Goal: Task Accomplishment & Management: Complete application form

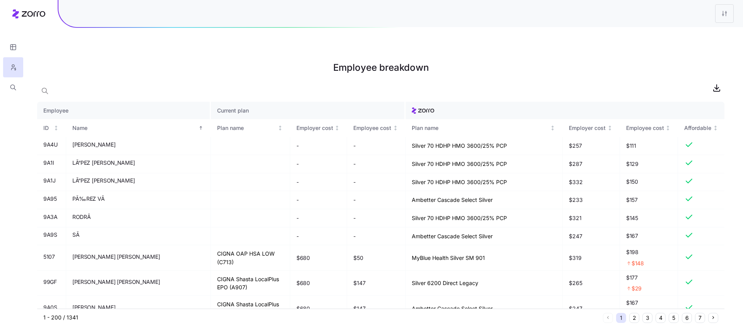
scroll to position [366, 0]
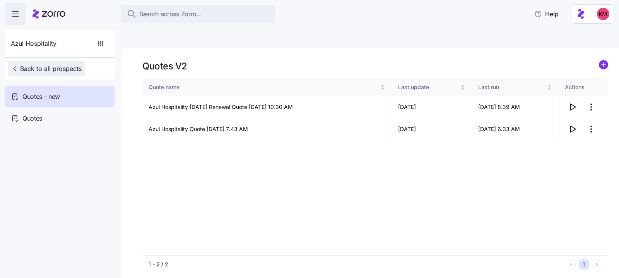
click at [56, 70] on span "Back to all prospects" at bounding box center [46, 68] width 71 height 9
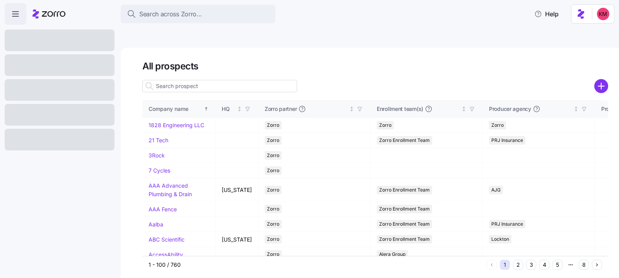
click at [190, 80] on input at bounding box center [219, 86] width 155 height 12
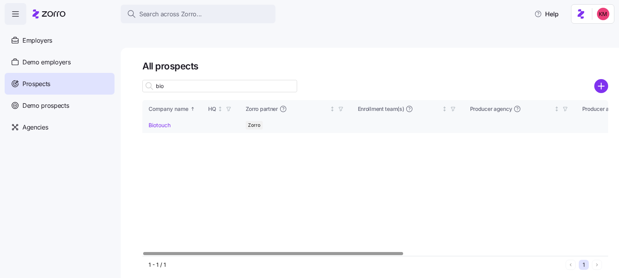
type input "bio"
click at [161, 122] on link "Biotouch" at bounding box center [160, 125] width 22 height 7
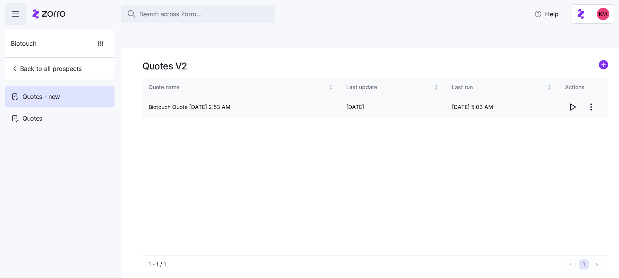
click at [574, 102] on icon "button" at bounding box center [572, 106] width 9 height 9
click at [154, 10] on span "Search across Zorro..." at bounding box center [170, 14] width 63 height 10
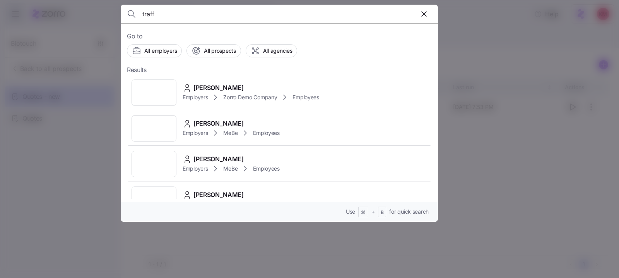
type input "traff"
click at [71, 134] on div at bounding box center [309, 139] width 619 height 278
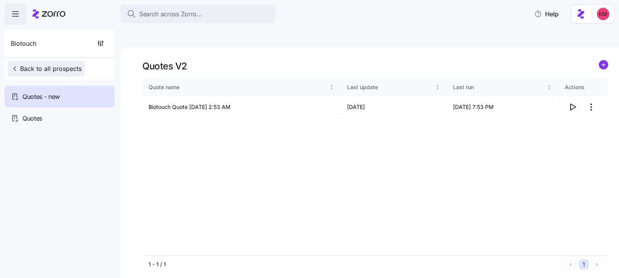
click at [41, 65] on span "Back to all prospects" at bounding box center [46, 68] width 71 height 9
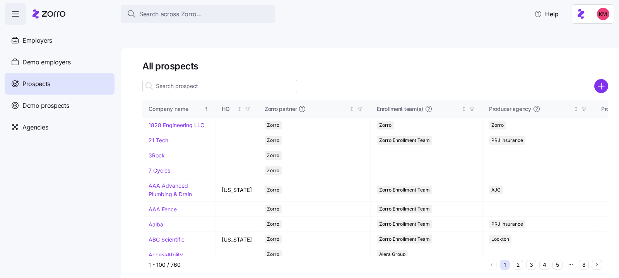
click at [167, 80] on input at bounding box center [219, 86] width 155 height 12
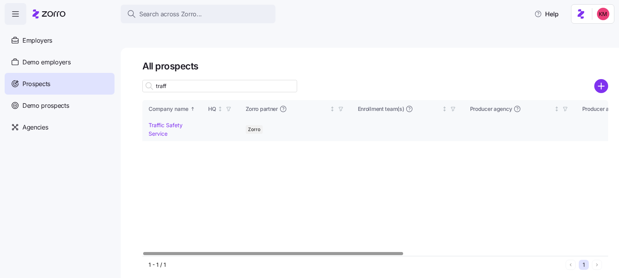
type input "traff"
click at [173, 118] on td "Traffic Safety Service" at bounding box center [172, 129] width 60 height 23
click at [172, 122] on link "Traffic Safety Service" at bounding box center [166, 129] width 34 height 15
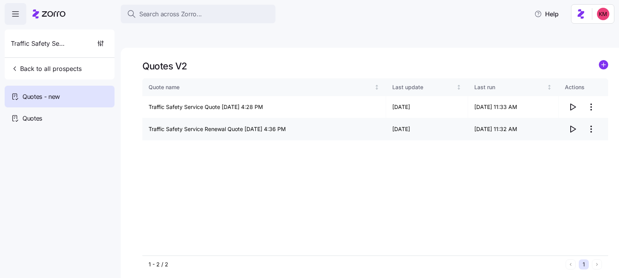
click at [571, 126] on icon "button" at bounding box center [573, 129] width 5 height 6
click at [166, 20] on button "Search across Zorro..." at bounding box center [198, 14] width 155 height 19
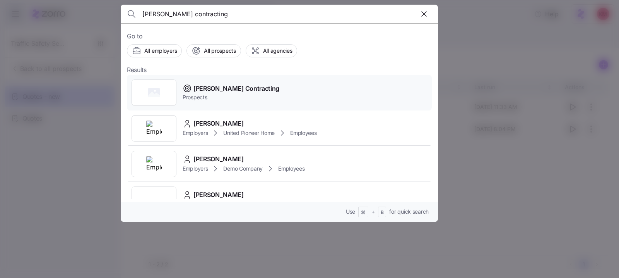
type input "collins contracting"
click at [224, 85] on span "Collins Contracting" at bounding box center [237, 89] width 86 height 10
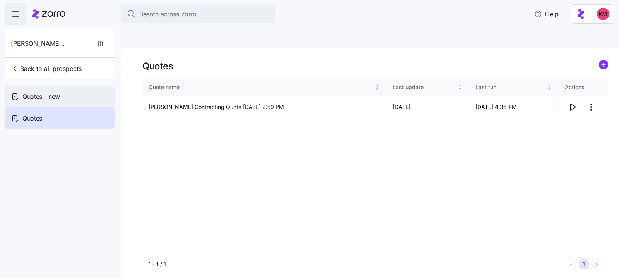
click at [80, 93] on div "Quotes - new" at bounding box center [60, 97] width 110 height 22
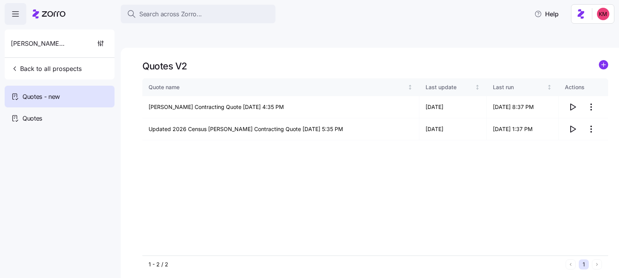
click at [538, 143] on div "Quote name Last update Last run Actions Collins Contracting Quote 09/15/2025 4:…" at bounding box center [375, 166] width 466 height 177
click at [569, 124] on icon "button" at bounding box center [572, 128] width 9 height 9
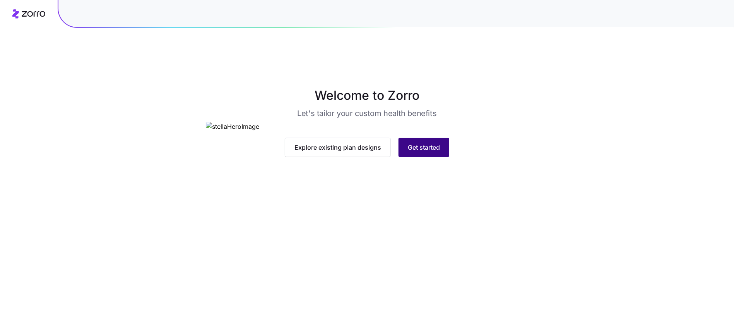
click at [421, 157] on button "Get started" at bounding box center [424, 147] width 51 height 19
click at [434, 157] on button "Get started" at bounding box center [424, 147] width 51 height 19
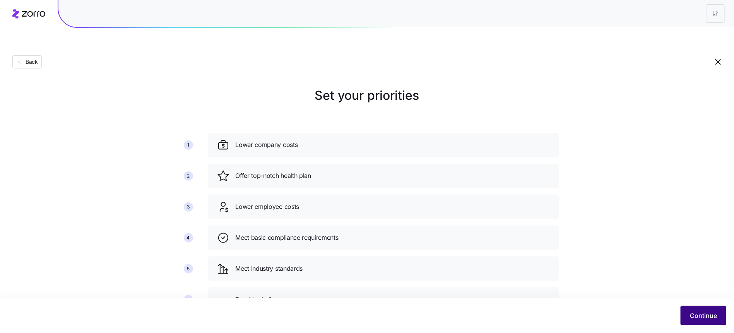
click at [702, 313] on span "Continue" at bounding box center [703, 315] width 27 height 9
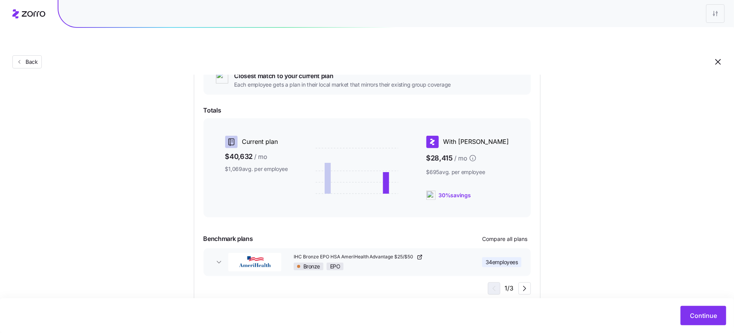
scroll to position [104, 0]
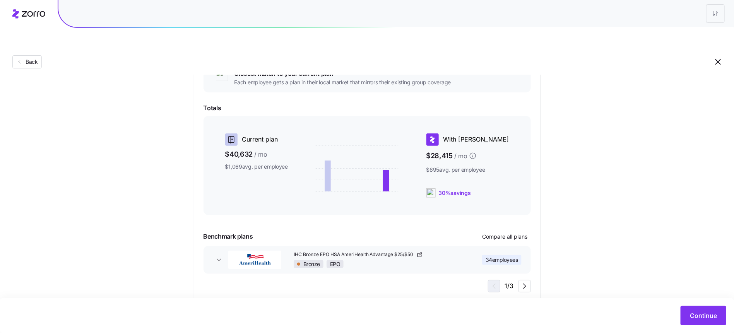
click at [678, 305] on div "Continue" at bounding box center [367, 316] width 734 height 35
click at [703, 330] on div "Continue" at bounding box center [367, 316] width 734 height 35
click at [697, 314] on span "Continue" at bounding box center [703, 315] width 27 height 9
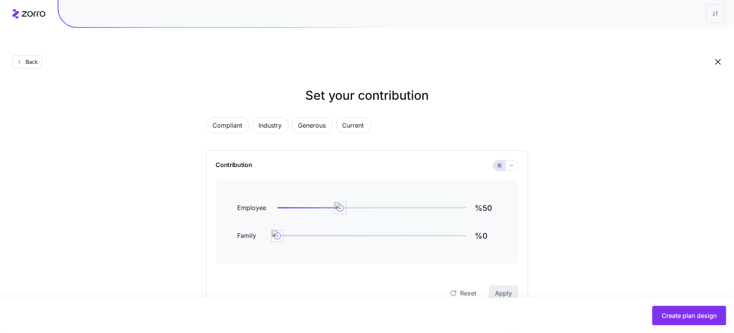
scroll to position [244, 0]
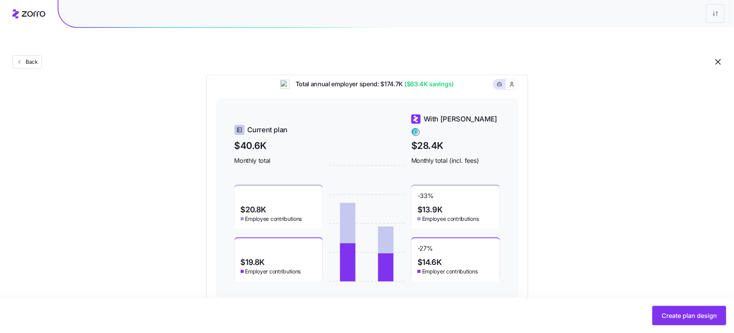
click at [84, 142] on div "Set your contribution Compliant Industry Generous Current Contribution Employee…" at bounding box center [367, 72] width 734 height 460
click at [34, 31] on div "Back" at bounding box center [367, 46] width 734 height 57
click at [33, 58] on span "Back" at bounding box center [29, 62] width 15 height 8
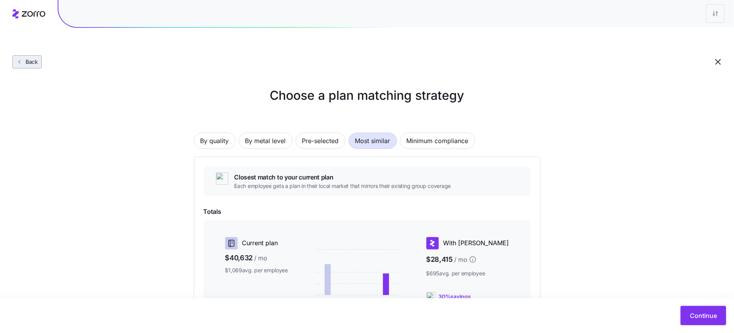
click at [31, 58] on span "Back" at bounding box center [29, 62] width 15 height 8
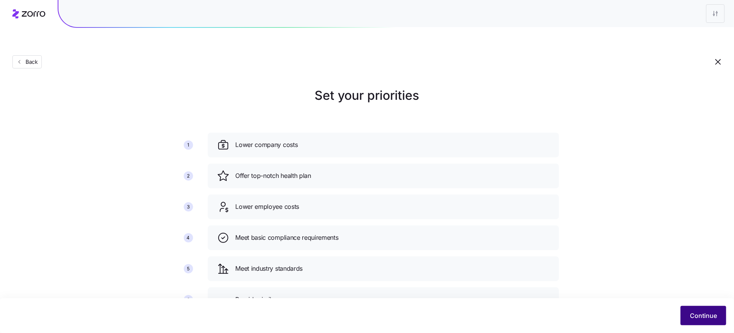
click at [705, 317] on span "Continue" at bounding box center [703, 315] width 27 height 9
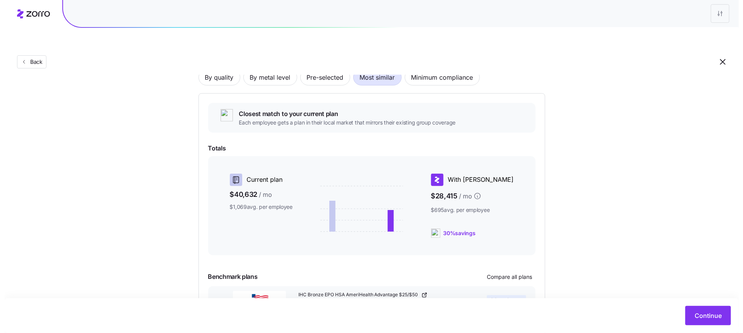
scroll to position [104, 0]
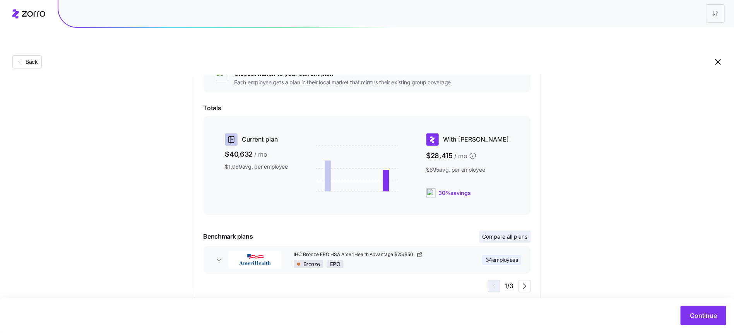
click at [507, 231] on button "Compare all plans" at bounding box center [505, 237] width 51 height 12
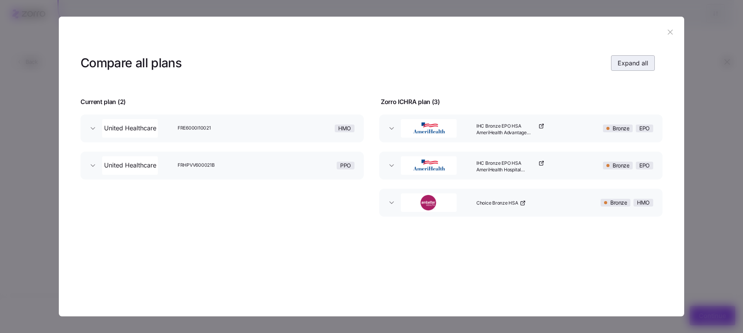
click at [625, 64] on span "Expand all" at bounding box center [633, 62] width 31 height 9
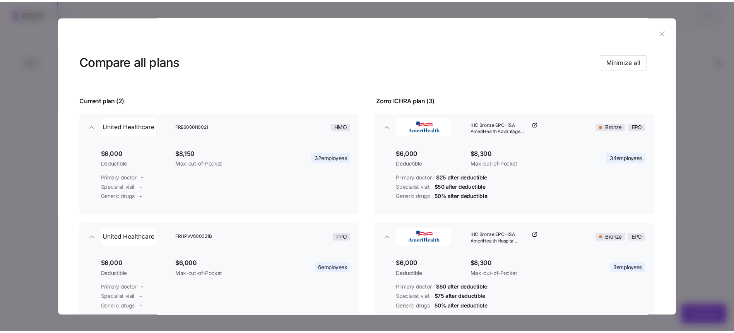
scroll to position [0, 0]
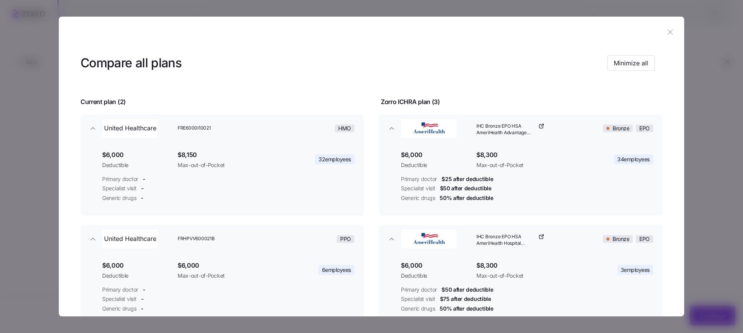
click at [666, 39] on header at bounding box center [372, 32] width 626 height 31
click at [666, 37] on button "button" at bounding box center [670, 32] width 12 height 12
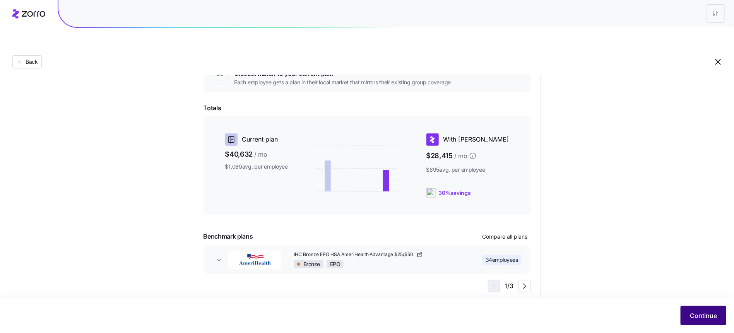
click at [710, 315] on span "Continue" at bounding box center [703, 315] width 27 height 9
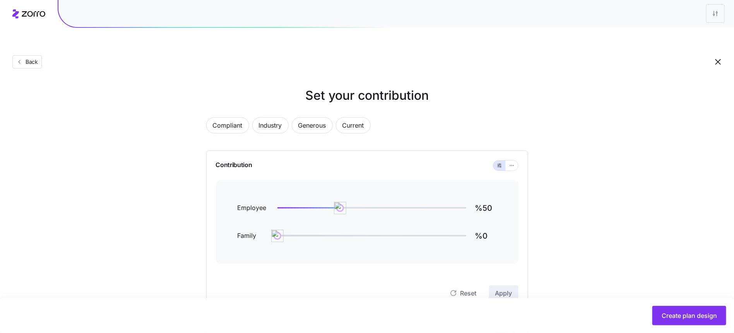
click at [36, 31] on div "Back" at bounding box center [367, 46] width 734 height 57
click at [36, 55] on button "Back" at bounding box center [26, 61] width 29 height 13
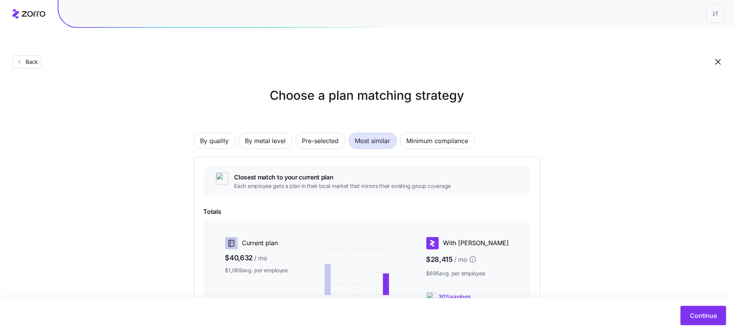
scroll to position [104, 0]
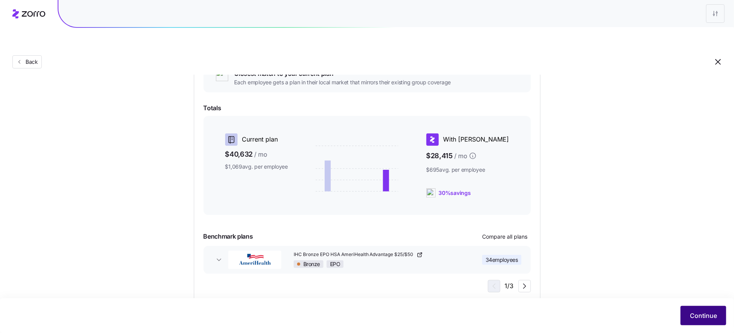
click at [706, 317] on span "Continue" at bounding box center [703, 315] width 27 height 9
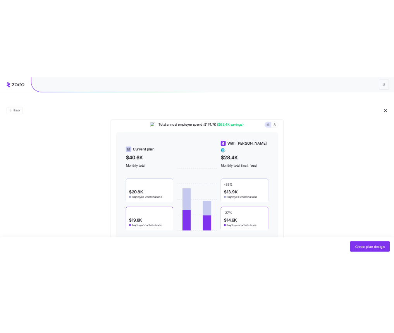
scroll to position [244, 0]
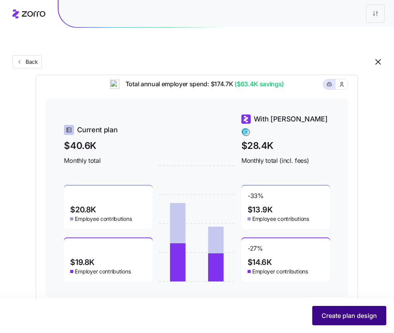
click at [346, 314] on span "Create plan design" at bounding box center [348, 315] width 55 height 9
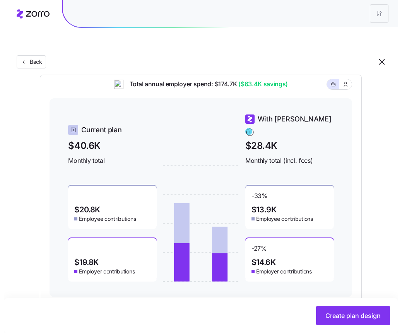
scroll to position [0, 0]
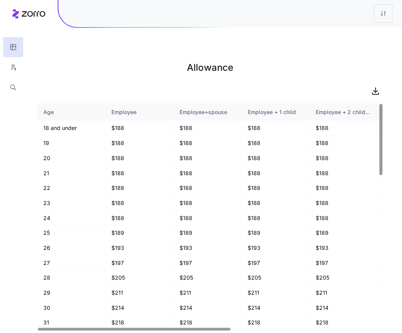
click at [372, 64] on main "Allowance Age Employee Employee+spouse Employee + 1 child Employee + 2 children…" at bounding box center [201, 184] width 402 height 333
click at [375, 86] on icon "button" at bounding box center [375, 90] width 9 height 9
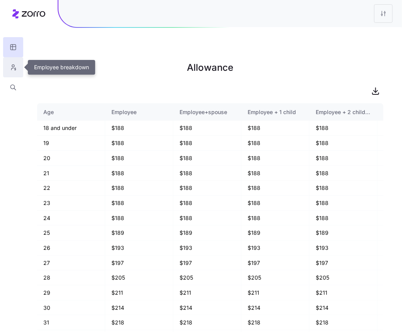
click at [12, 64] on icon "button" at bounding box center [13, 67] width 7 height 8
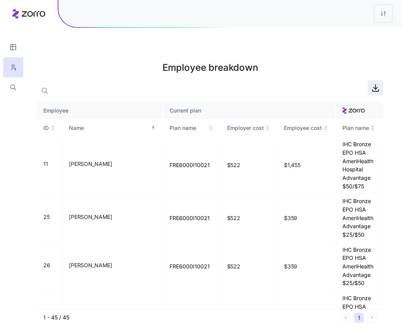
click at [375, 83] on icon "button" at bounding box center [375, 87] width 9 height 9
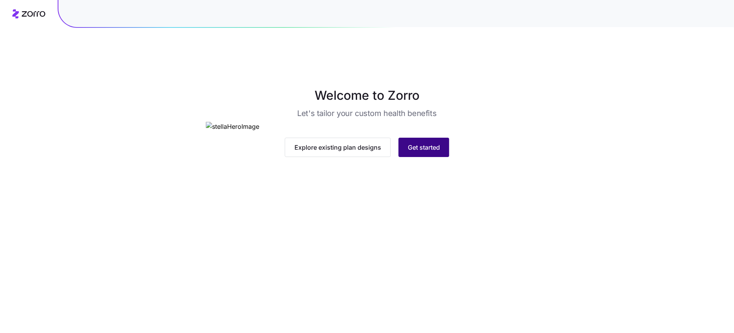
click at [406, 157] on button "Get started" at bounding box center [424, 147] width 51 height 19
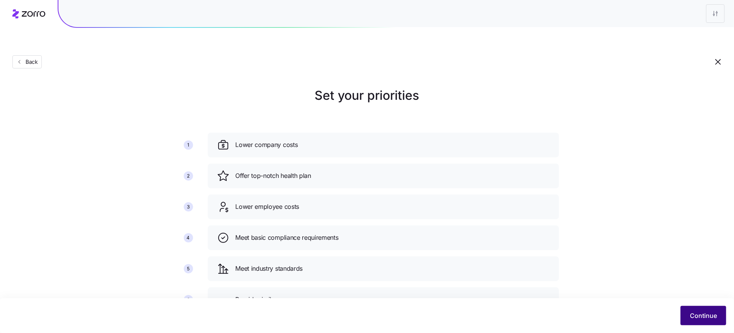
click at [720, 321] on button "Continue" at bounding box center [704, 315] width 46 height 19
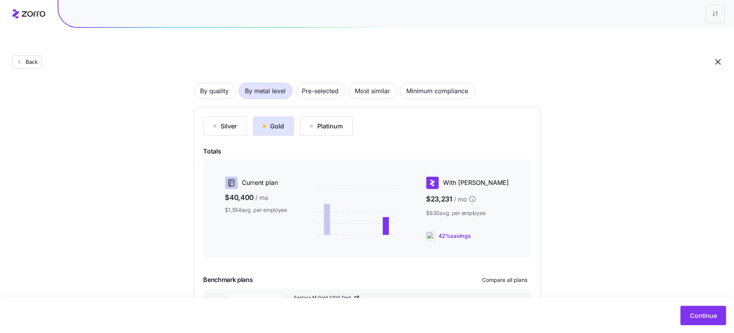
scroll to position [93, 0]
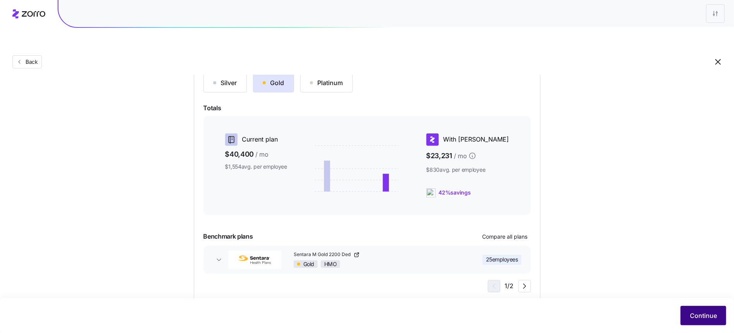
click at [700, 316] on span "Continue" at bounding box center [703, 315] width 27 height 9
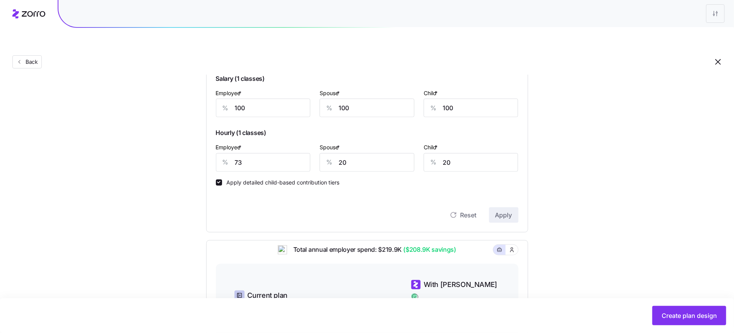
scroll to position [393, 0]
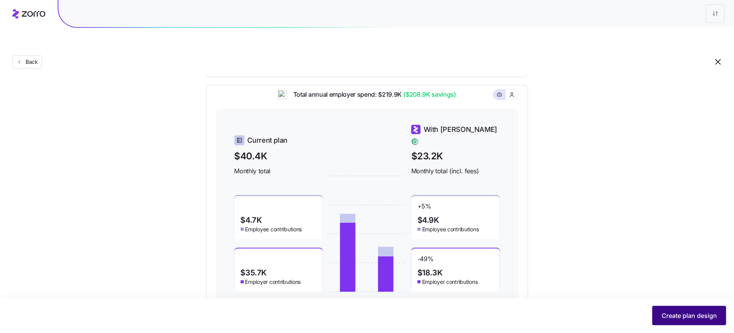
click at [686, 307] on button "Create plan design" at bounding box center [690, 315] width 74 height 19
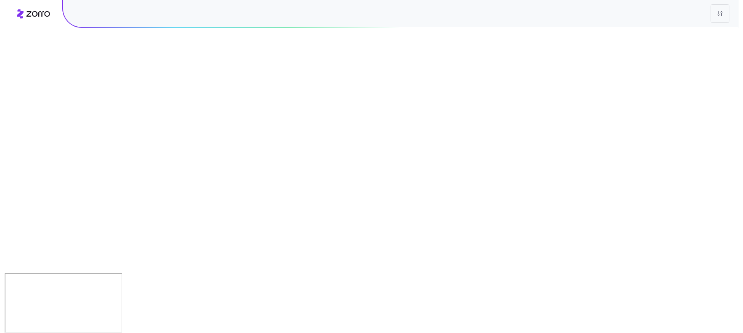
scroll to position [0, 0]
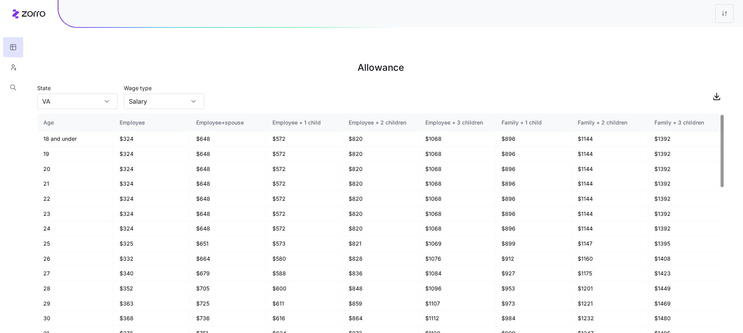
click at [635, 60] on main "Allowance State [US_STATE] Wage type Salary Age Employee Employee+spouse Employ…" at bounding box center [371, 184] width 743 height 333
click at [720, 92] on icon "button" at bounding box center [716, 96] width 9 height 9
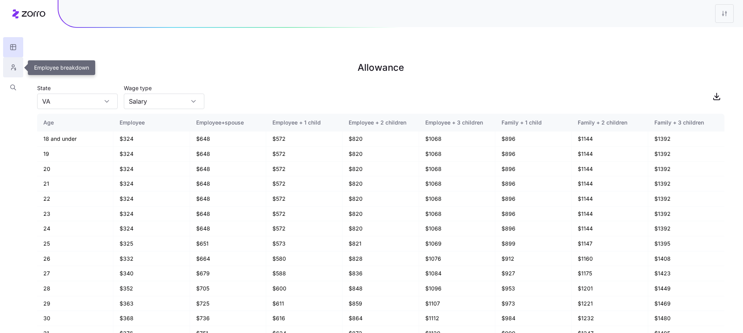
click at [12, 70] on icon "button" at bounding box center [13, 69] width 2 height 2
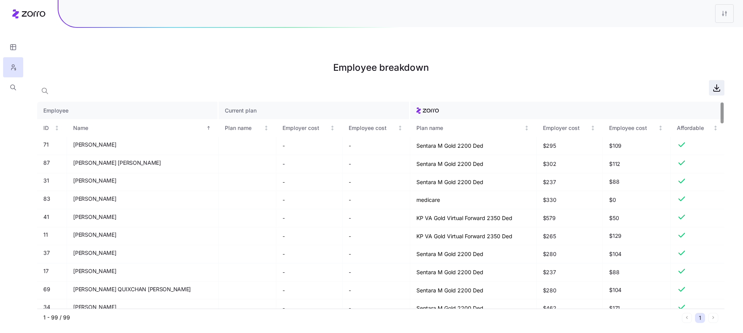
click at [719, 83] on icon "button" at bounding box center [716, 87] width 9 height 9
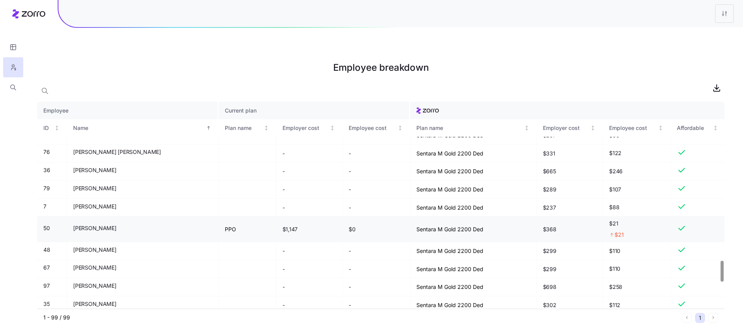
scroll to position [1826, 0]
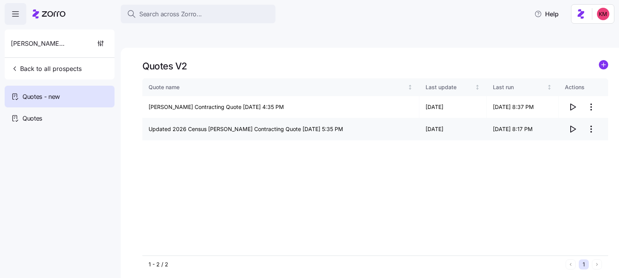
click at [574, 124] on icon "button" at bounding box center [572, 128] width 9 height 9
click at [199, 12] on span "Search across Zorro..." at bounding box center [170, 14] width 63 height 10
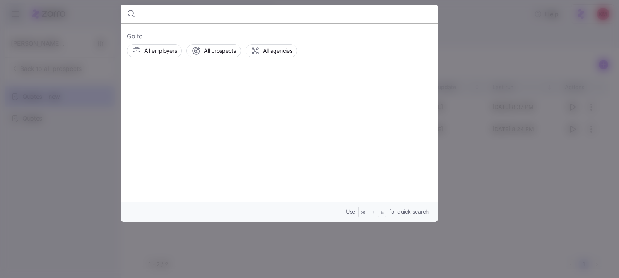
click at [24, 67] on div at bounding box center [309, 139] width 619 height 278
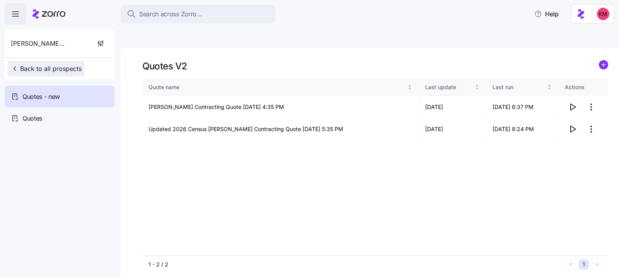
click at [38, 66] on span "Back to all prospects" at bounding box center [46, 68] width 71 height 9
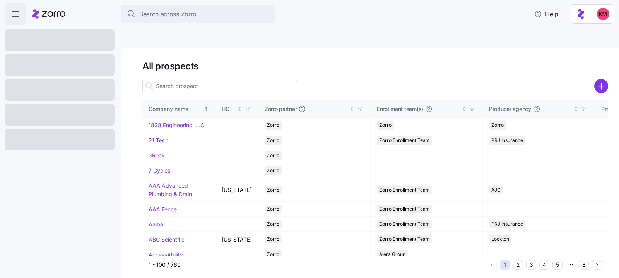
click at [210, 80] on input at bounding box center [219, 86] width 155 height 12
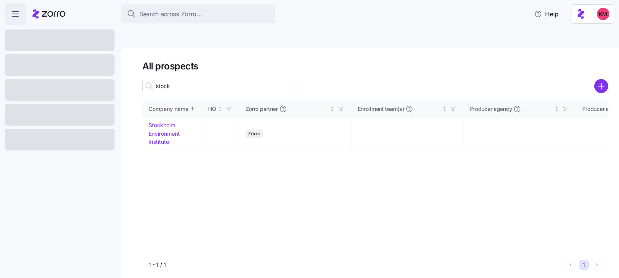
type input "stock"
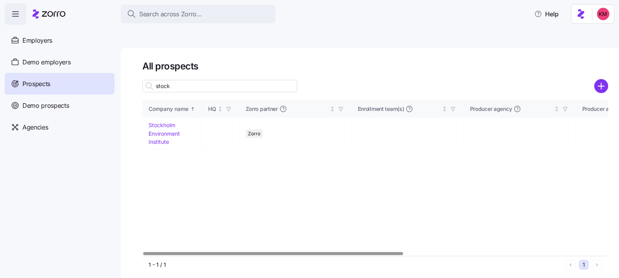
click at [162, 100] on th "Company name" at bounding box center [172, 109] width 60 height 18
click at [165, 122] on link "Stockholm Environment Institute" at bounding box center [164, 133] width 31 height 23
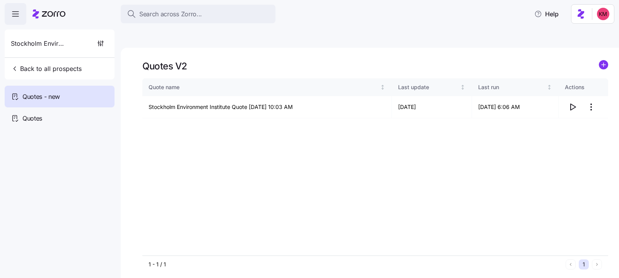
click at [591, 92] on html "Search across Zorro... Help Stockholm Environment Institute Back to all prospec…" at bounding box center [309, 175] width 619 height 351
click at [568, 103] on div "Edit quote" at bounding box center [560, 107] width 71 height 12
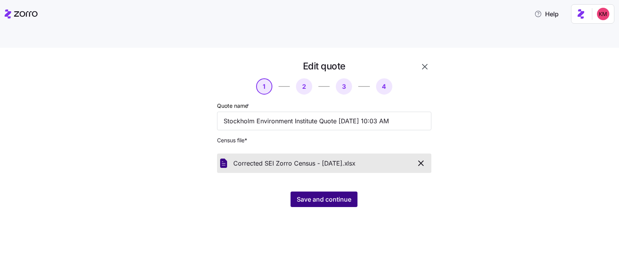
click at [318, 194] on span "Save and continue" at bounding box center [324, 198] width 55 height 9
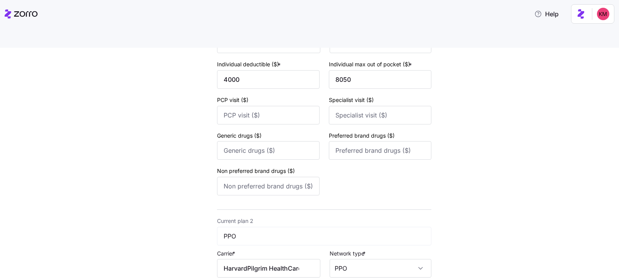
scroll to position [326, 0]
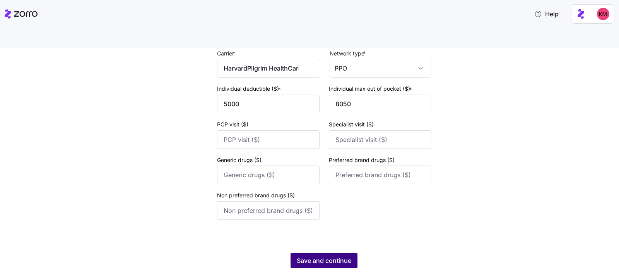
click at [326, 256] on span "Save and continue" at bounding box center [324, 260] width 55 height 9
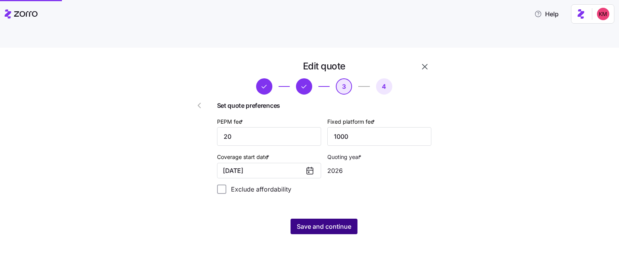
scroll to position [0, 0]
click at [341, 221] on span "Save and continue" at bounding box center [324, 225] width 55 height 9
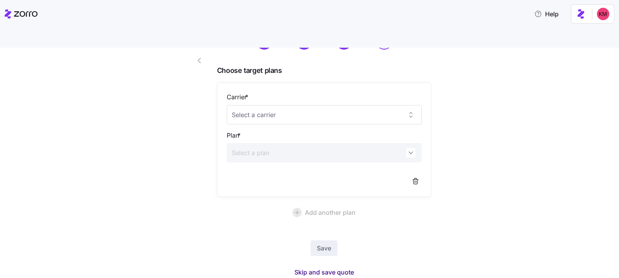
click at [333, 265] on button "Skip and save quote" at bounding box center [324, 272] width 72 height 14
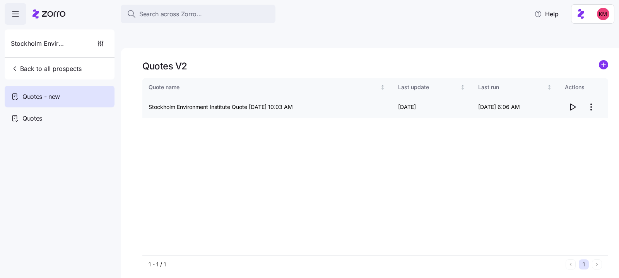
click at [573, 102] on icon "button" at bounding box center [572, 106] width 9 height 9
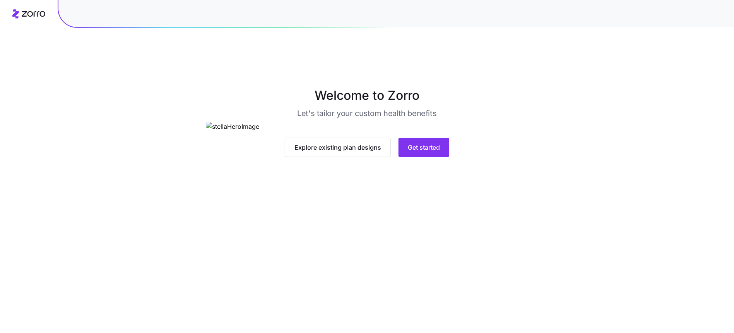
click at [423, 157] on div "Explore existing plan designs Get started" at bounding box center [367, 139] width 323 height 35
click at [433, 152] on span "Get started" at bounding box center [424, 147] width 32 height 9
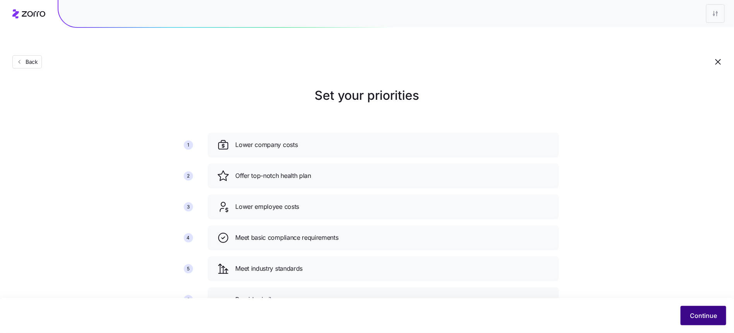
click at [700, 316] on span "Continue" at bounding box center [703, 315] width 27 height 9
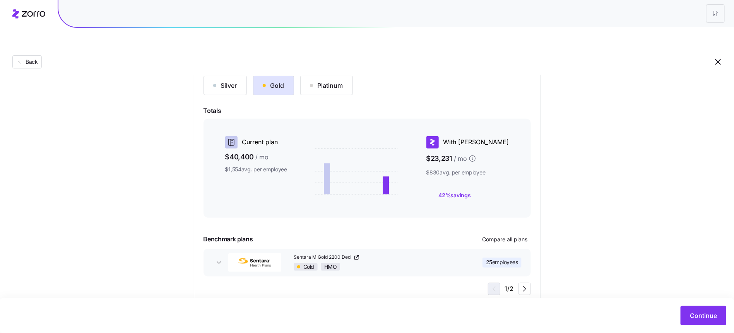
scroll to position [93, 0]
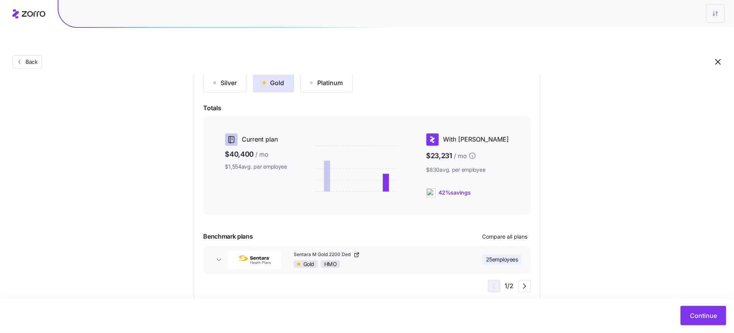
click at [710, 329] on div "Continue" at bounding box center [367, 316] width 734 height 35
click at [709, 317] on span "Continue" at bounding box center [703, 315] width 27 height 9
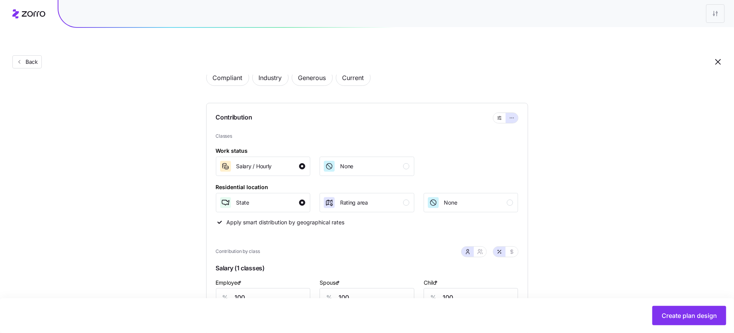
scroll to position [215, 0]
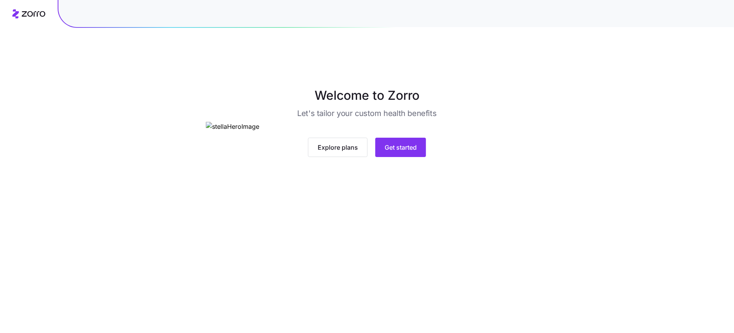
click at [394, 285] on main "Welcome to Zorro Let's tailor your custom health benefits Explore plans Get sta…" at bounding box center [367, 184] width 734 height 333
click at [394, 157] on button "Get started" at bounding box center [401, 147] width 51 height 19
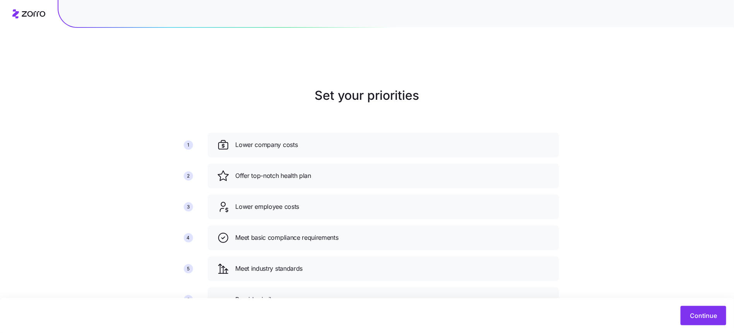
click at [679, 314] on div "Continue" at bounding box center [367, 315] width 719 height 19
click at [693, 312] on span "Continue" at bounding box center [703, 315] width 27 height 9
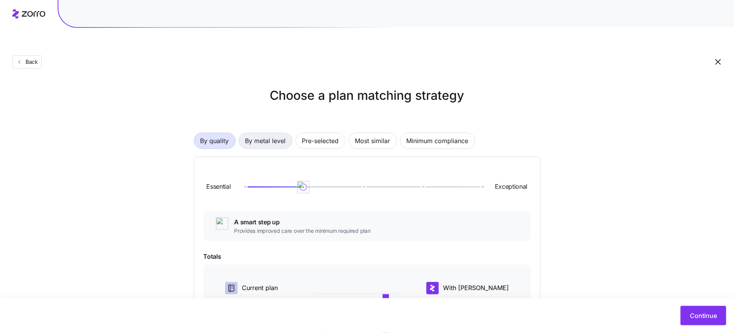
click at [274, 133] on span "By metal level" at bounding box center [265, 140] width 41 height 15
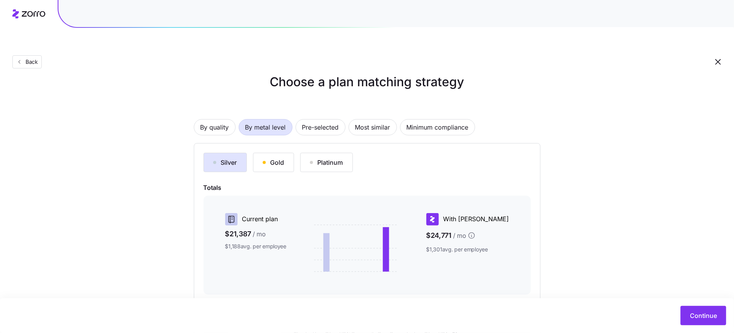
scroll to position [21, 0]
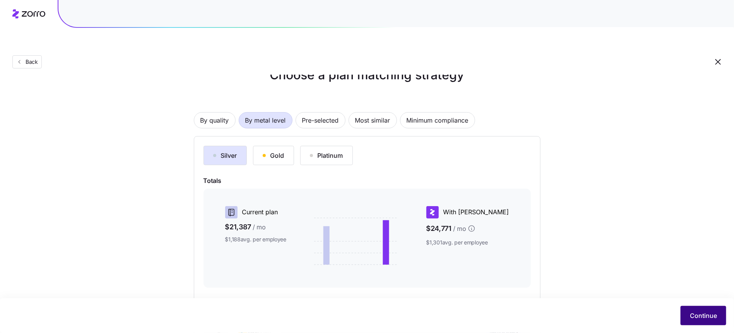
click at [702, 314] on span "Continue" at bounding box center [703, 315] width 27 height 9
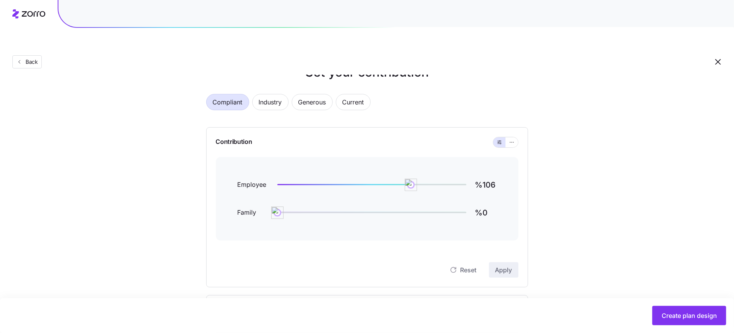
scroll to position [39, 0]
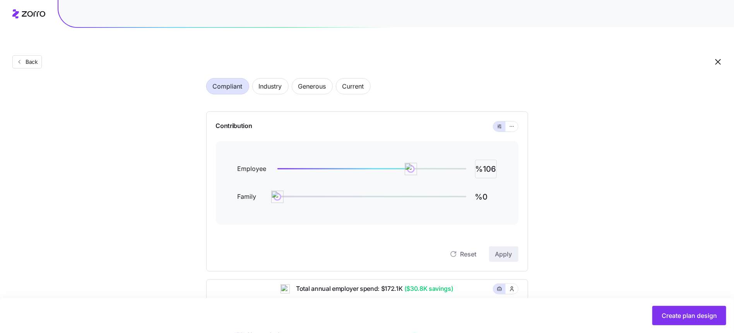
click at [494, 160] on input "%106" at bounding box center [486, 169] width 22 height 19
type input "%70"
click at [511, 122] on icon "button" at bounding box center [512, 126] width 5 height 9
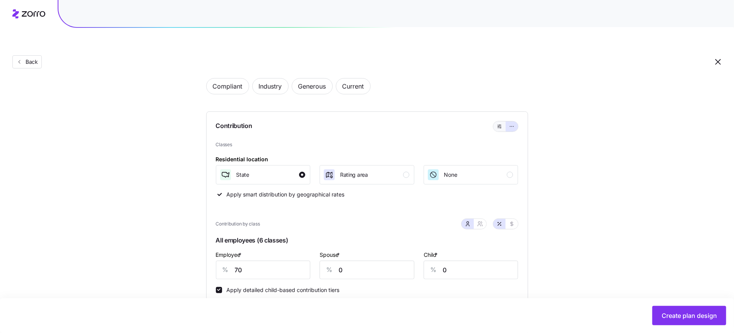
click at [499, 122] on icon "button" at bounding box center [499, 126] width 5 height 9
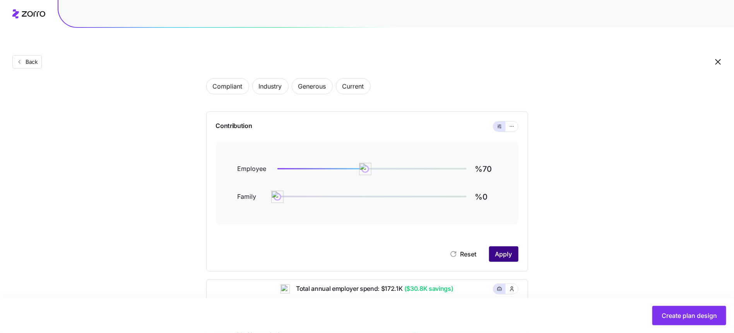
click at [501, 247] on button "Apply" at bounding box center [503, 254] width 29 height 15
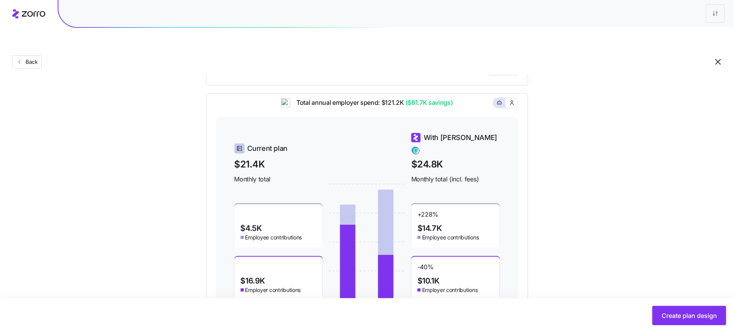
scroll to position [244, 0]
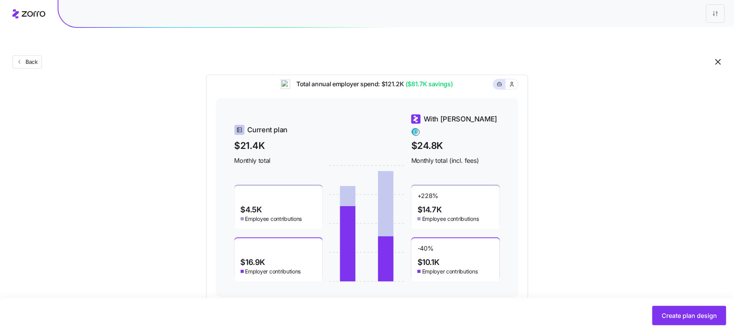
click at [518, 75] on div "Total annual employer spend: $121.2K ($81.7K savings) Current plan $21.4K Month…" at bounding box center [367, 189] width 322 height 228
click at [512, 81] on icon "button" at bounding box center [512, 85] width 6 height 8
click at [503, 81] on span "button" at bounding box center [500, 84] width 6 height 6
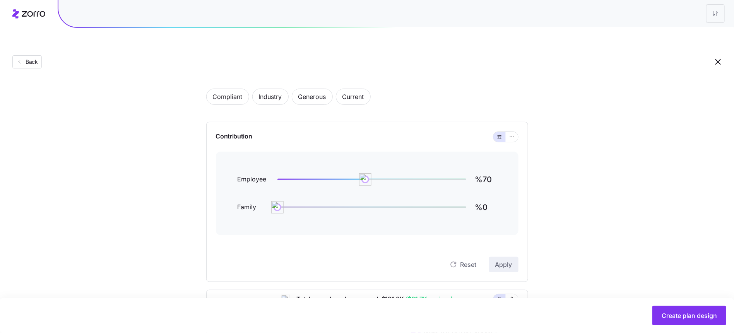
scroll to position [20, 0]
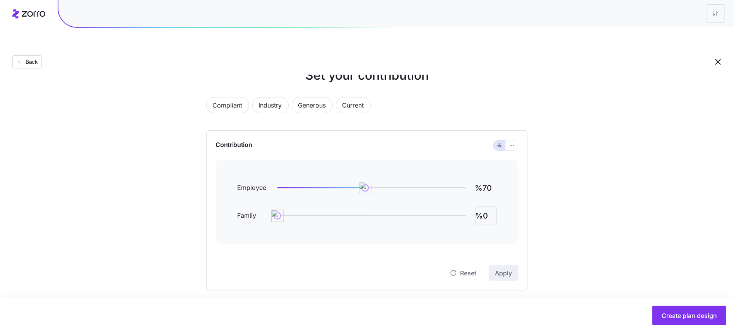
click at [487, 207] on input "%0" at bounding box center [486, 216] width 22 height 19
click at [486, 207] on input "%0" at bounding box center [486, 216] width 22 height 19
type input "%70"
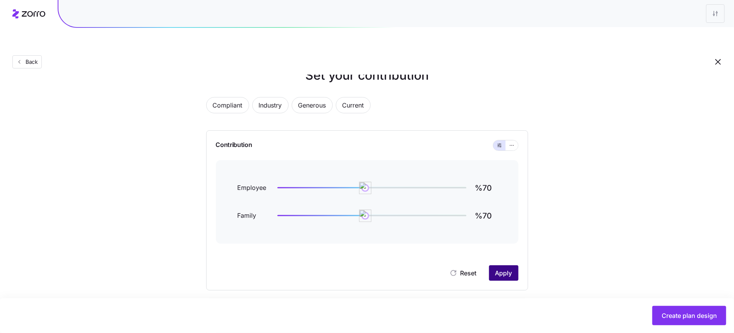
click at [505, 269] on span "Apply" at bounding box center [504, 273] width 17 height 9
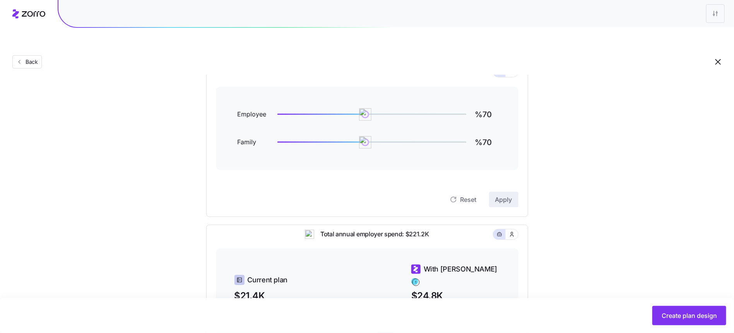
scroll to position [73, 0]
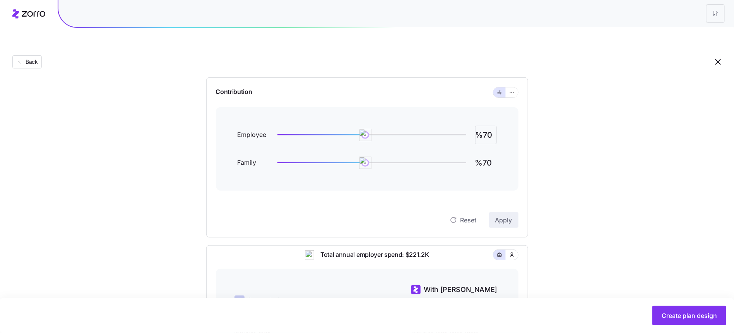
click at [489, 126] on input "%70" at bounding box center [486, 135] width 22 height 19
type input "%65"
click at [491, 154] on input "%70" at bounding box center [486, 163] width 22 height 19
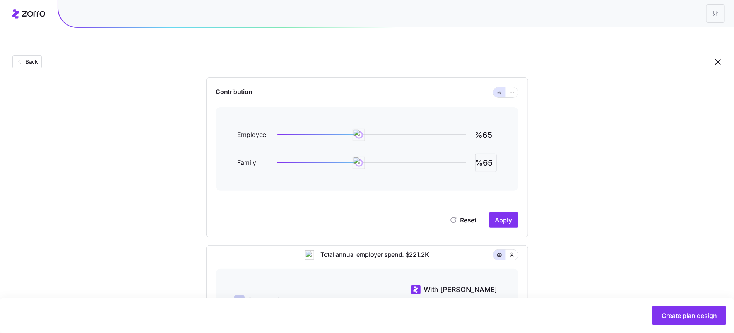
type input "%65"
drag, startPoint x: 520, startPoint y: 202, endPoint x: 504, endPoint y: 202, distance: 15.1
click at [519, 202] on div "Contribution Employee %65 Family %65 Reset Apply" at bounding box center [367, 157] width 322 height 160
click at [504, 216] on span "Apply" at bounding box center [504, 220] width 17 height 9
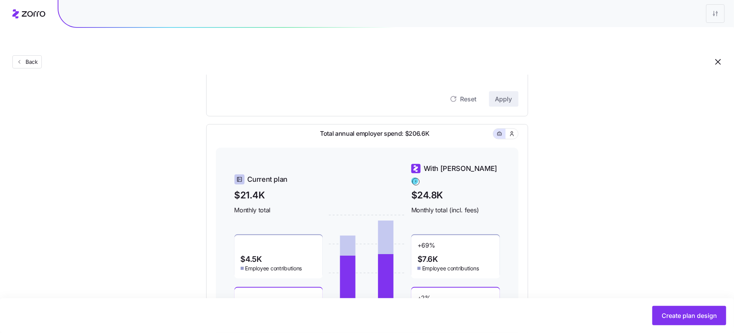
scroll to position [6, 0]
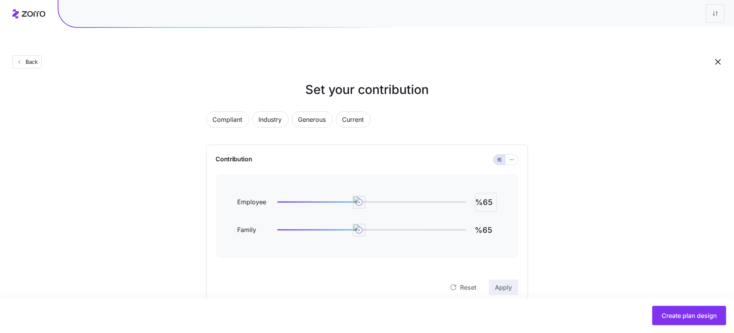
click at [490, 193] on input "%65" at bounding box center [486, 202] width 22 height 19
type input "%70"
click at [513, 280] on button "Apply" at bounding box center [503, 287] width 29 height 15
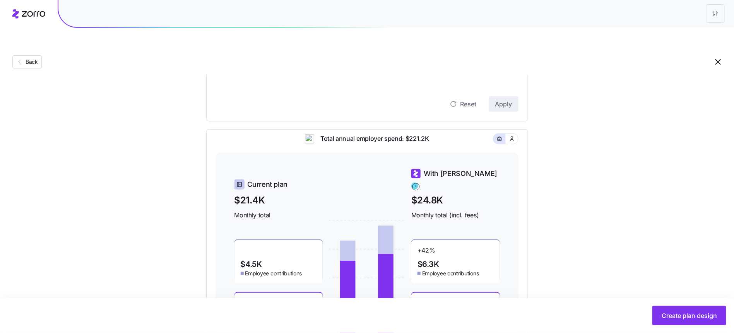
scroll to position [244, 0]
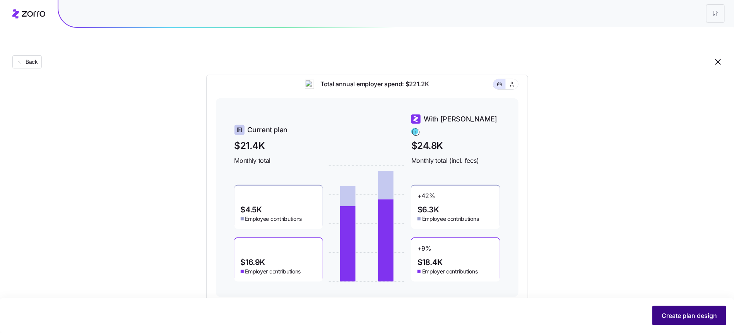
click at [671, 321] on button "Create plan design" at bounding box center [690, 315] width 74 height 19
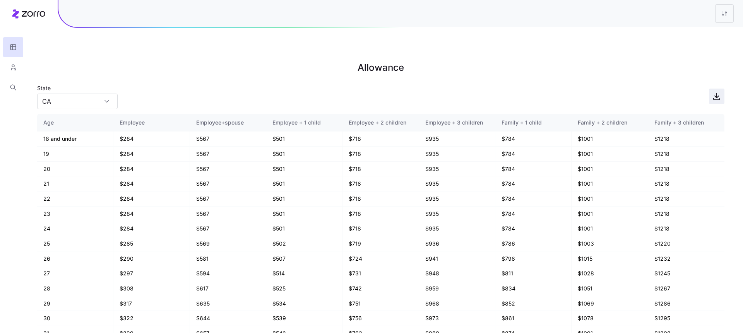
click at [716, 92] on icon "button" at bounding box center [716, 96] width 9 height 9
click at [12, 73] on button "button" at bounding box center [13, 67] width 20 height 20
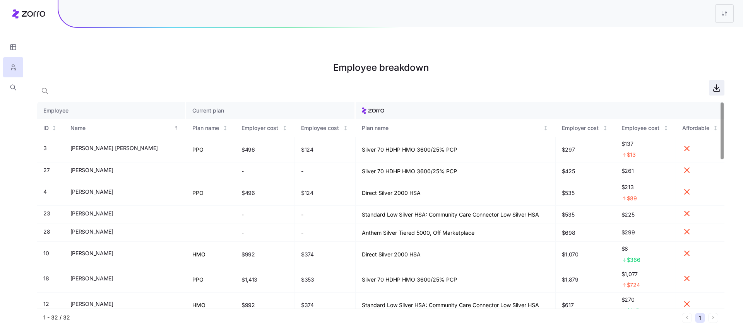
click at [716, 90] on icon "button" at bounding box center [717, 91] width 6 height 2
click at [18, 10] on div at bounding box center [13, 49] width 26 height 98
click at [19, 11] on div at bounding box center [13, 49] width 26 height 98
click at [35, 18] on icon at bounding box center [28, 13] width 33 height 9
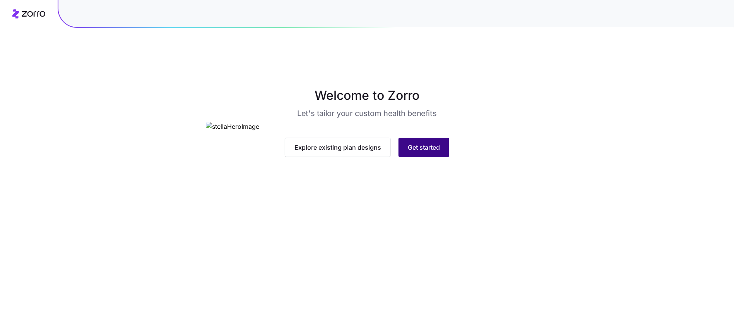
click at [408, 152] on span "Get started" at bounding box center [424, 147] width 32 height 9
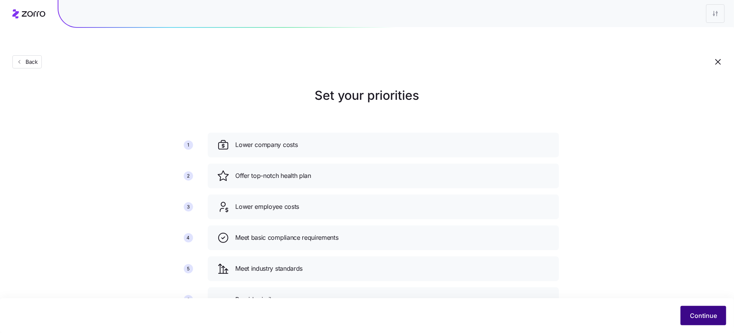
click at [688, 322] on button "Continue" at bounding box center [704, 315] width 46 height 19
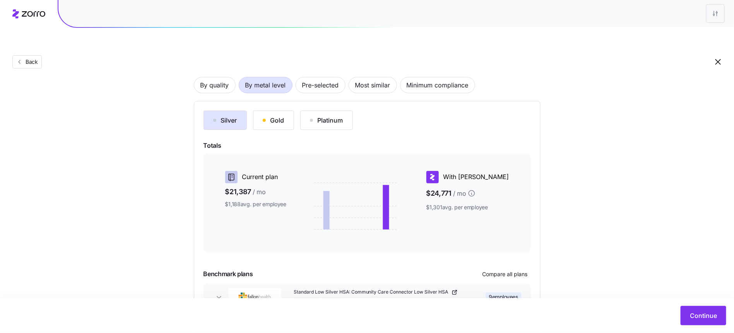
scroll to position [93, 0]
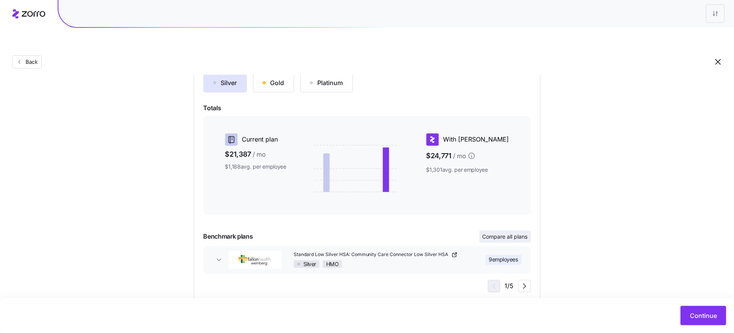
click at [520, 231] on button "Compare all plans" at bounding box center [505, 237] width 51 height 12
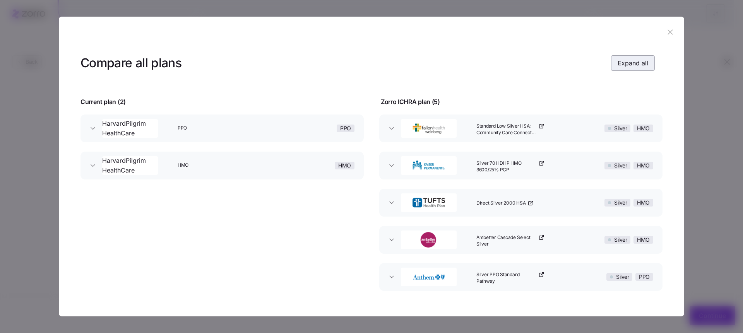
click at [611, 60] on button "Expand all" at bounding box center [633, 62] width 44 height 15
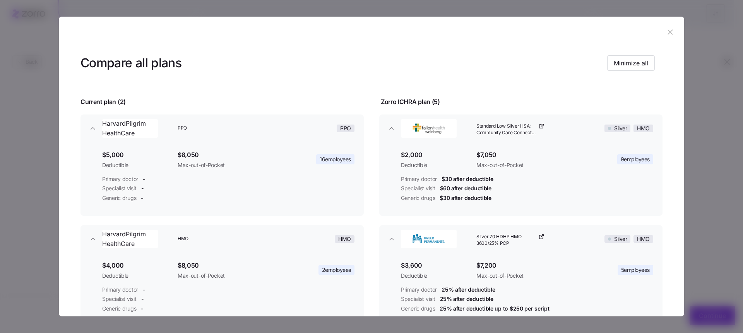
drag, startPoint x: 674, startPoint y: 34, endPoint x: 633, endPoint y: 16, distance: 44.5
click at [673, 34] on header at bounding box center [372, 32] width 626 height 31
click at [669, 34] on icon "button" at bounding box center [670, 31] width 5 height 5
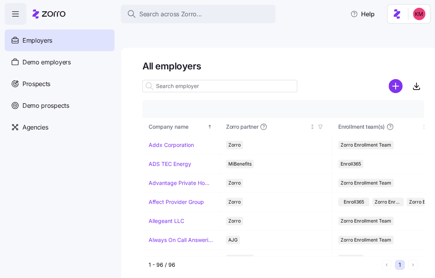
click at [175, 80] on input at bounding box center [219, 86] width 155 height 12
click at [82, 89] on div "Prospects" at bounding box center [60, 84] width 110 height 22
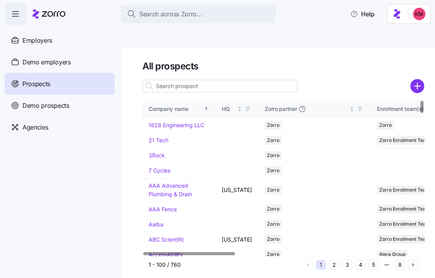
click at [229, 80] on input at bounding box center [219, 86] width 155 height 12
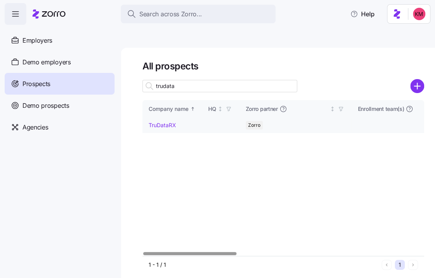
type input "trudata"
click at [169, 122] on link "TruDataRX" at bounding box center [162, 125] width 27 height 7
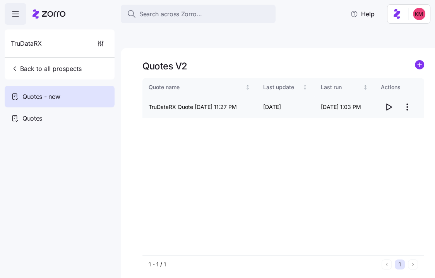
click at [390, 102] on icon "button" at bounding box center [388, 106] width 9 height 9
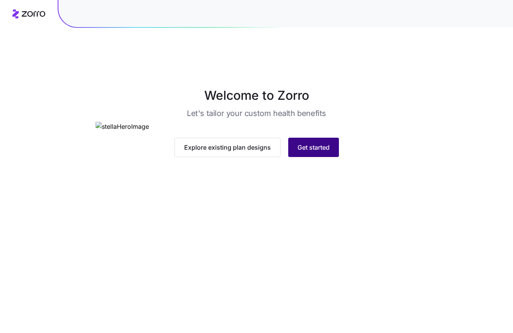
click at [296, 157] on button "Get started" at bounding box center [313, 147] width 51 height 19
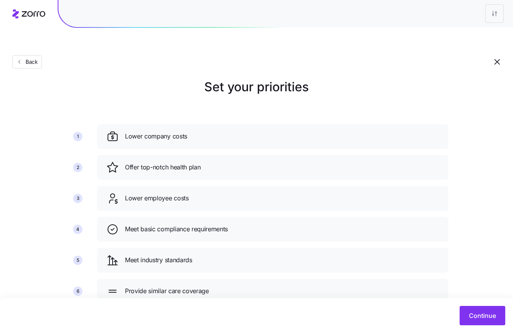
scroll to position [16, 0]
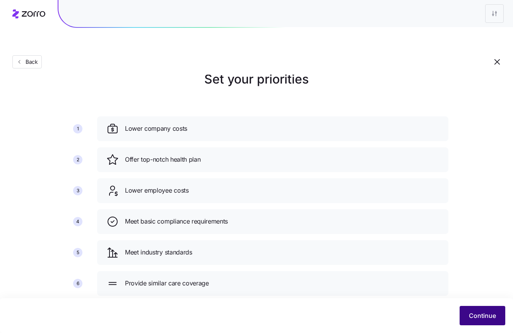
click at [464, 316] on button "Continue" at bounding box center [483, 315] width 46 height 19
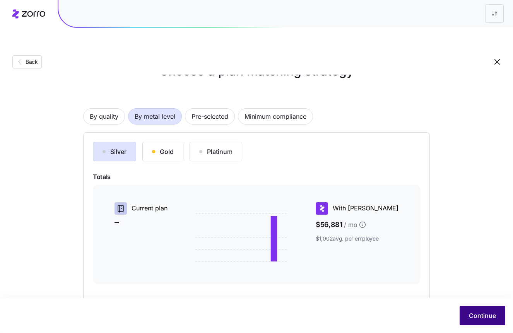
scroll to position [84, 0]
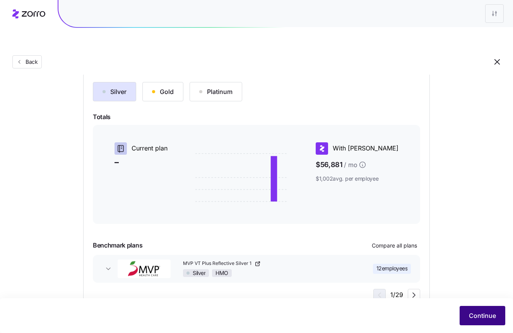
click at [478, 313] on span "Continue" at bounding box center [482, 315] width 27 height 9
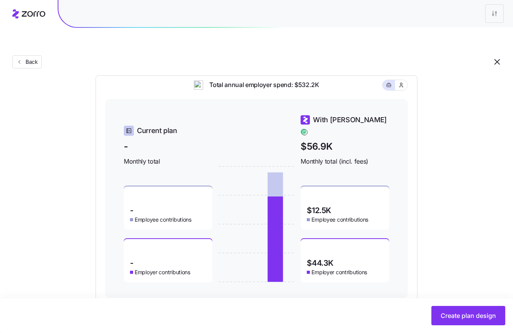
scroll to position [313, 0]
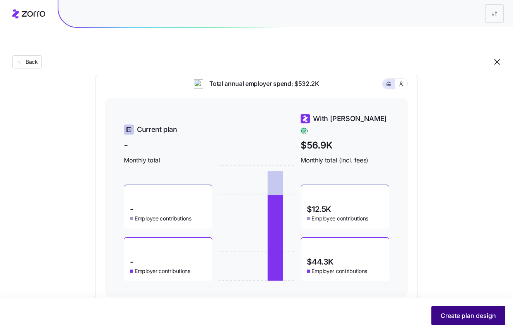
click at [469, 317] on span "Create plan design" at bounding box center [468, 315] width 55 height 9
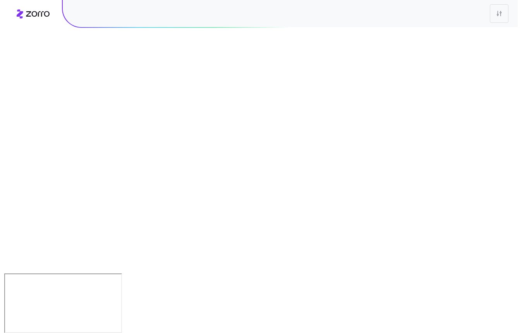
scroll to position [0, 0]
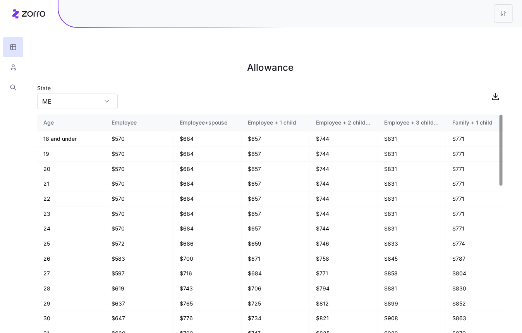
click at [505, 79] on main "Allowance State ME Age Employee Employee+spouse Employee + 1 child Employee + 2…" at bounding box center [261, 184] width 522 height 333
click at [497, 92] on icon "button" at bounding box center [495, 96] width 9 height 9
click at [19, 65] on button "button" at bounding box center [13, 67] width 20 height 20
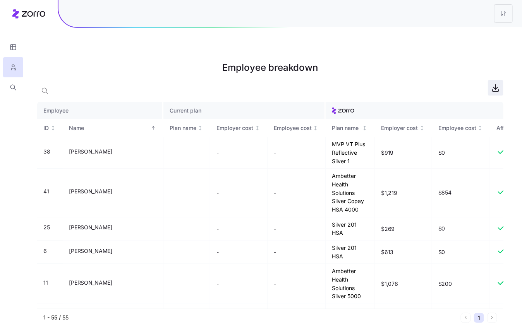
click at [495, 88] on icon "button" at bounding box center [496, 89] width 4 height 2
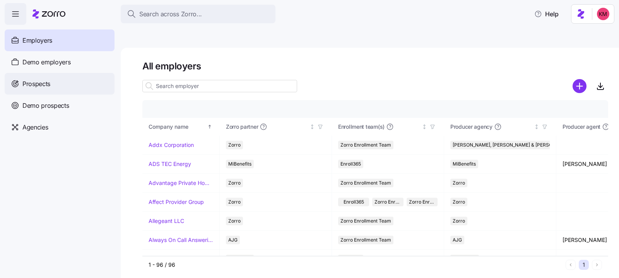
click at [87, 78] on div "Prospects" at bounding box center [60, 84] width 110 height 22
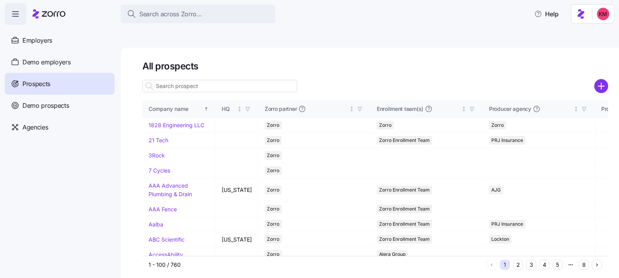
click at [187, 80] on input at bounding box center [219, 86] width 155 height 12
click at [600, 86] on icon "add icon" at bounding box center [602, 86] width 6 height 0
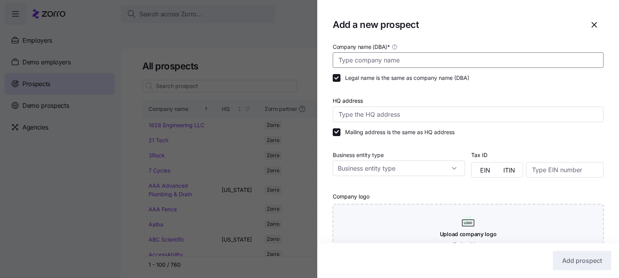
click at [365, 62] on input "Company name (DBA) *" at bounding box center [468, 59] width 271 height 15
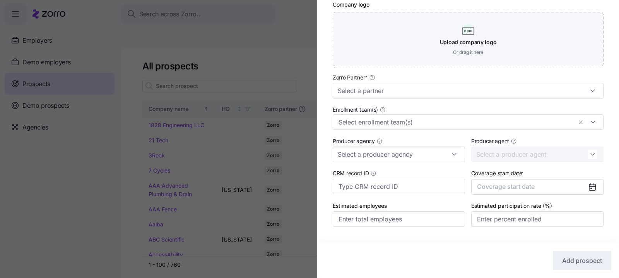
scroll to position [210, 0]
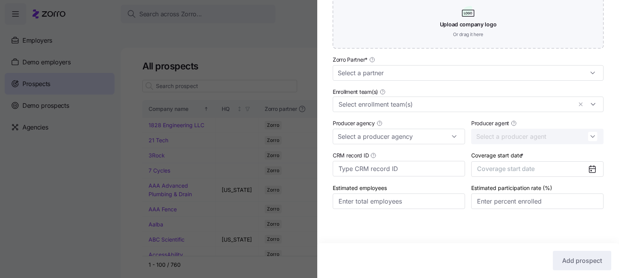
type input "Ruppert Nurseries"
click at [421, 64] on div "Zorro Partner *" at bounding box center [468, 68] width 271 height 26
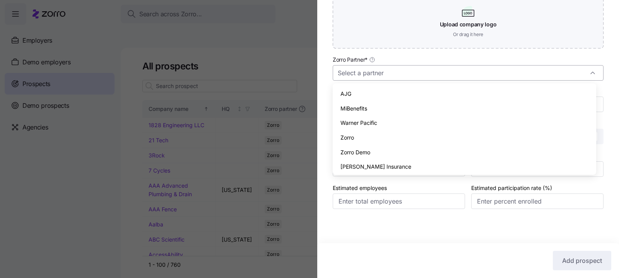
click at [418, 75] on input "Zorro Partner *" at bounding box center [468, 72] width 271 height 15
click at [390, 132] on div "Zorro" at bounding box center [464, 137] width 257 height 15
type input "Zorro"
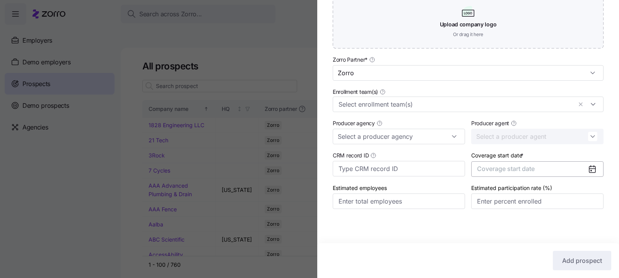
click at [499, 170] on span "Coverage start date" at bounding box center [506, 169] width 58 height 8
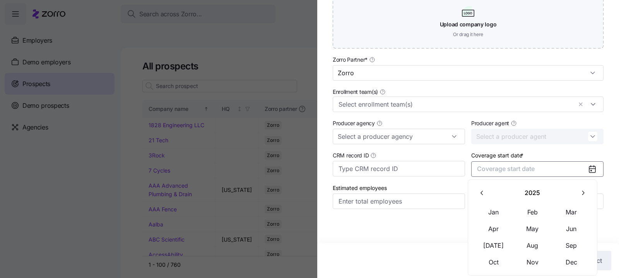
click at [577, 187] on button "button" at bounding box center [583, 192] width 16 height 16
click at [482, 204] on button "Jan" at bounding box center [494, 212] width 39 height 16
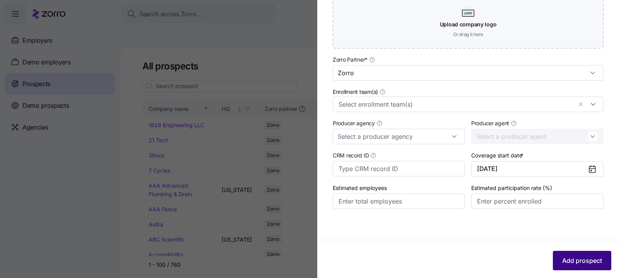
click at [588, 261] on span "Add prospect" at bounding box center [583, 260] width 40 height 9
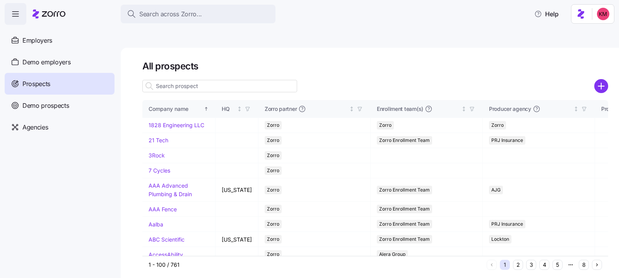
click at [180, 80] on input at bounding box center [219, 86] width 155 height 12
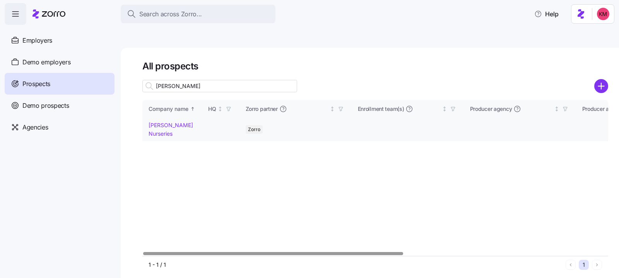
type input "rupp"
click at [170, 122] on link "Ruppert Nurseries" at bounding box center [171, 129] width 45 height 15
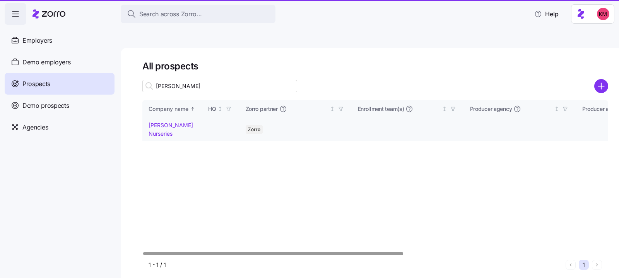
drag, startPoint x: 186, startPoint y: 104, endPoint x: 1, endPoint y: 273, distance: 250.2
click at [186, 122] on link "Ruppert Nurseries" at bounding box center [171, 129] width 45 height 15
click at [188, 122] on link "Ruppert Nurseries" at bounding box center [171, 129] width 45 height 15
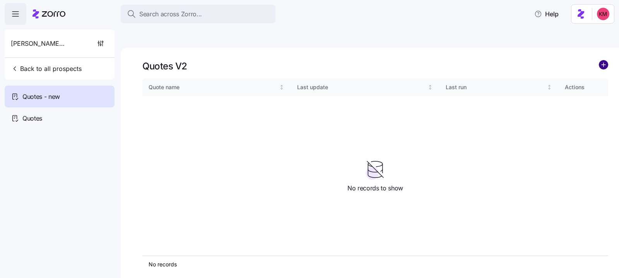
click at [606, 60] on circle "add icon" at bounding box center [604, 64] width 9 height 9
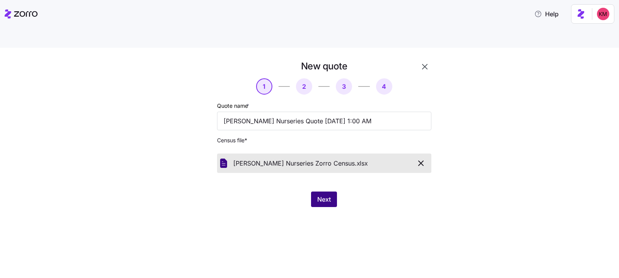
click at [324, 194] on span "Next" at bounding box center [324, 198] width 14 height 9
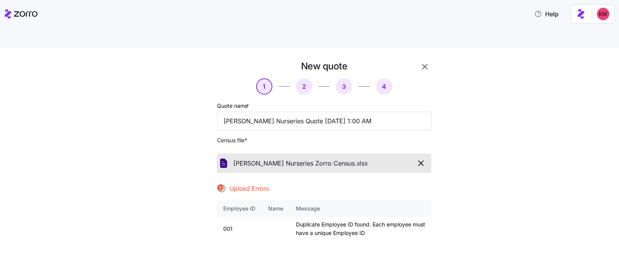
click at [420, 158] on icon "button" at bounding box center [421, 162] width 9 height 9
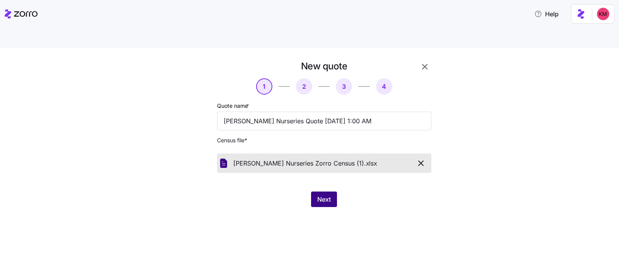
drag, startPoint x: 346, startPoint y: 201, endPoint x: 331, endPoint y: 182, distance: 23.5
click at [345, 200] on div "New quote 1 2 3 4 Quote name * Ruppert Nurseries Quote 10/03/2025 1:00 AM Censu…" at bounding box center [309, 172] width 619 height 248
click at [320, 172] on div "New quote 1 2 3 4 Quote name * Ruppert Nurseries Quote 10/03/2025 1:00 AM Censu…" at bounding box center [324, 133] width 221 height 153
click at [321, 191] on button "Next" at bounding box center [324, 198] width 26 height 15
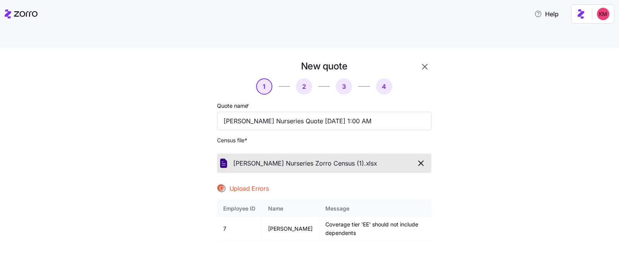
click at [418, 158] on icon "button" at bounding box center [421, 162] width 9 height 9
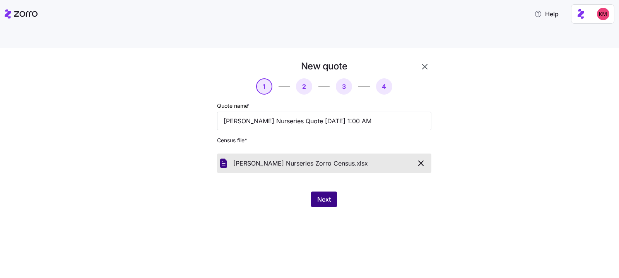
click at [319, 194] on span "Next" at bounding box center [324, 198] width 14 height 9
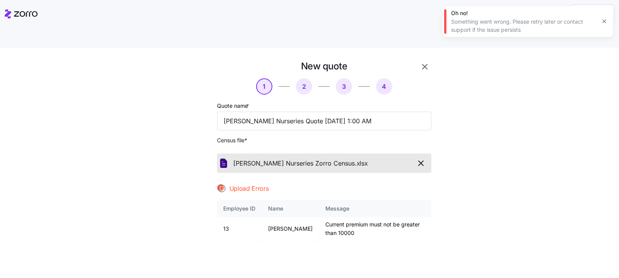
click at [419, 161] on icon "button" at bounding box center [421, 163] width 5 height 5
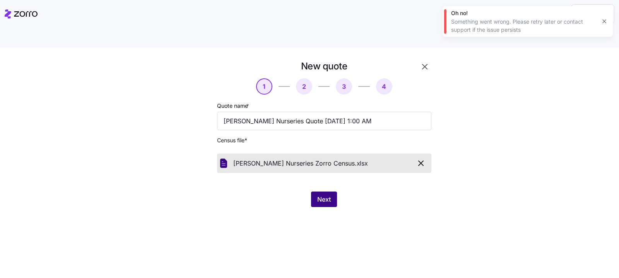
click at [318, 194] on span "Next" at bounding box center [324, 198] width 14 height 9
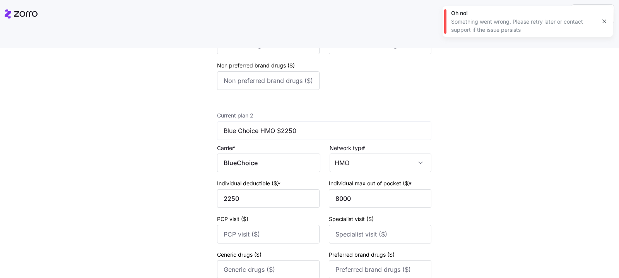
scroll to position [326, 0]
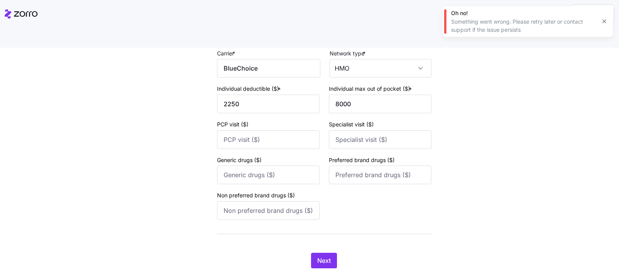
click at [300, 252] on div "Next" at bounding box center [324, 259] width 214 height 15
click at [319, 256] on span "Next" at bounding box center [324, 260] width 14 height 9
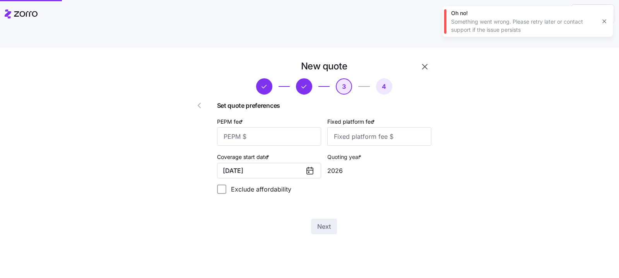
scroll to position [0, 0]
click at [291, 127] on input "PEPM fee *" at bounding box center [269, 136] width 104 height 19
type input "20"
type input "1000"
click at [331, 218] on button "Next" at bounding box center [324, 225] width 26 height 15
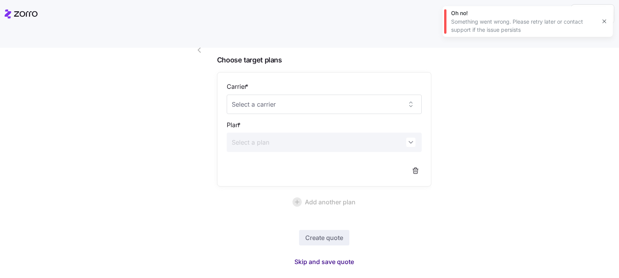
click at [323, 257] on span "Skip and save quote" at bounding box center [325, 261] width 60 height 9
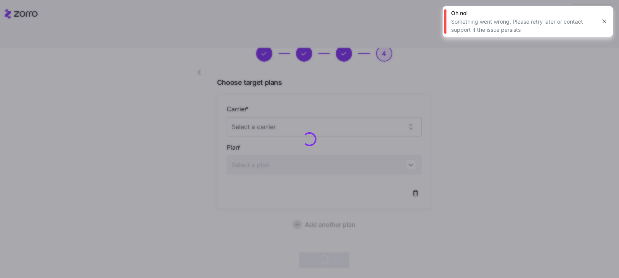
scroll to position [32, 0]
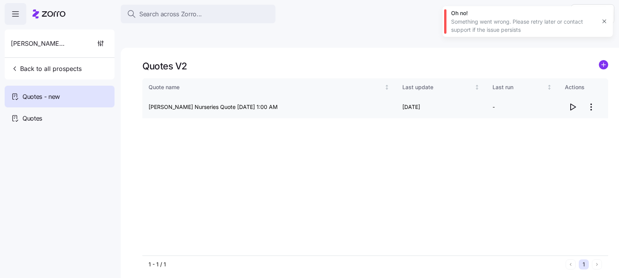
click at [577, 102] on icon "button" at bounding box center [572, 106] width 9 height 9
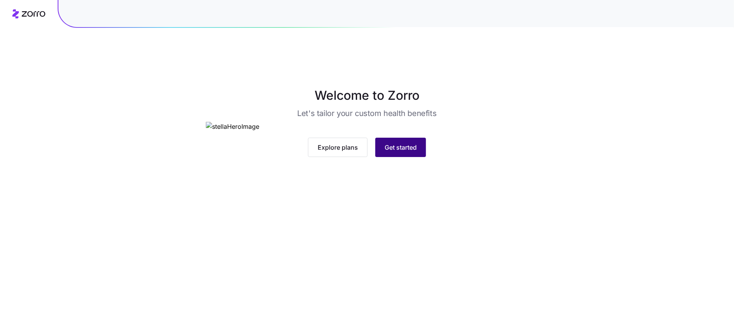
click at [407, 157] on button "Get started" at bounding box center [401, 147] width 51 height 19
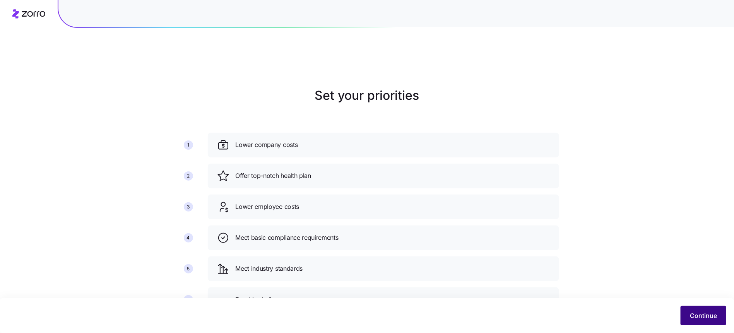
click at [702, 312] on span "Continue" at bounding box center [703, 315] width 27 height 9
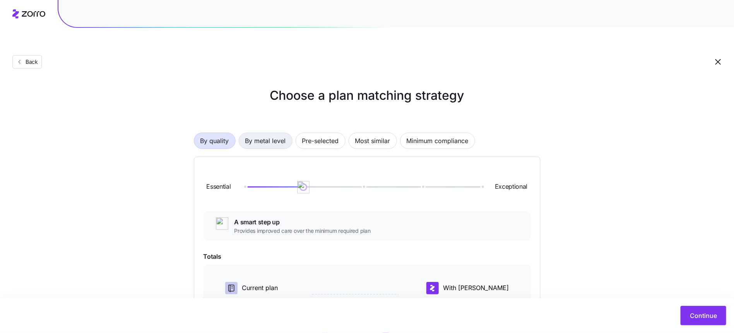
click at [265, 133] on span "By metal level" at bounding box center [265, 140] width 41 height 15
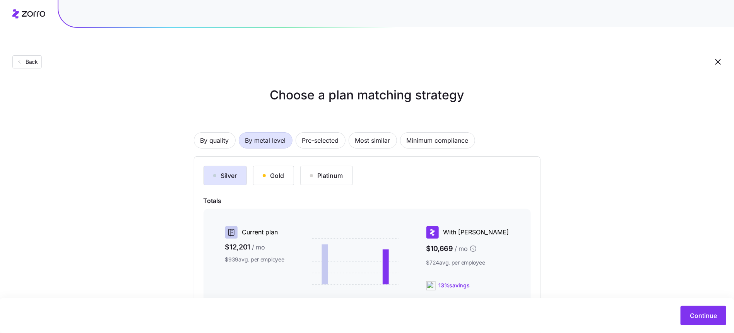
scroll to position [93, 0]
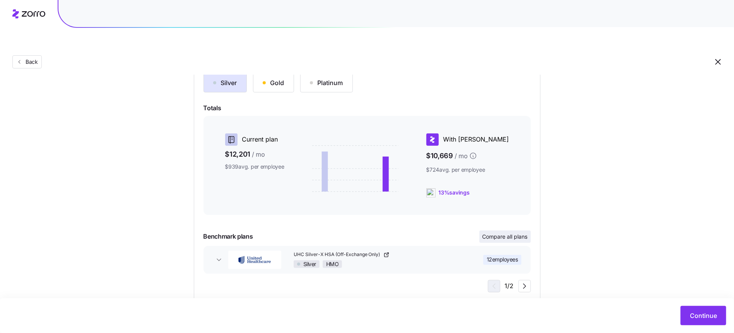
click at [516, 233] on span "Compare all plans" at bounding box center [505, 237] width 45 height 8
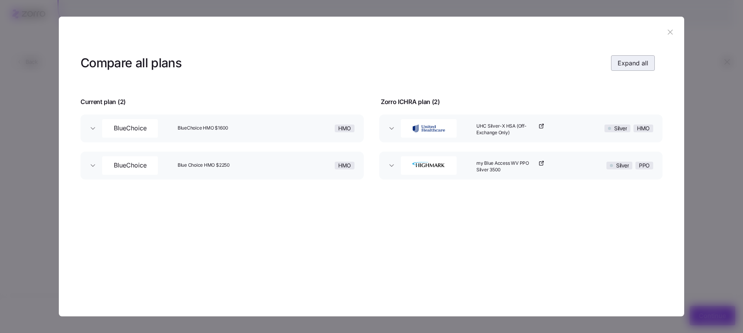
click at [641, 57] on button "Expand all" at bounding box center [633, 62] width 44 height 15
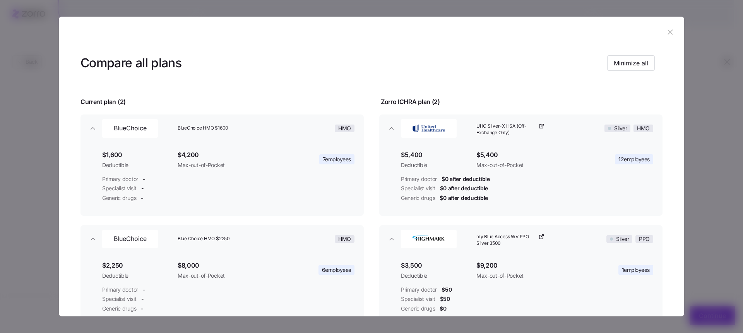
click at [669, 28] on icon "button" at bounding box center [670, 32] width 9 height 9
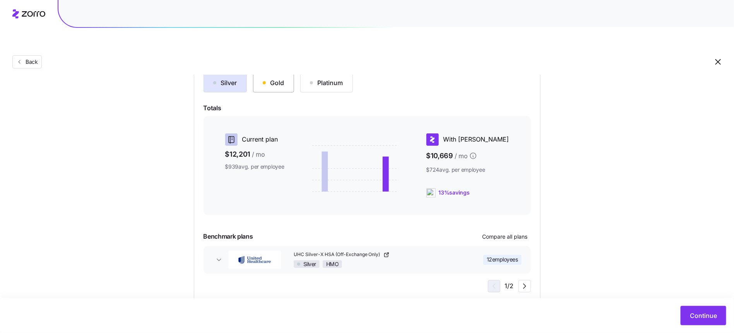
click at [266, 78] on div "Gold" at bounding box center [274, 82] width 22 height 9
click at [512, 233] on span "Compare all plans" at bounding box center [505, 237] width 45 height 8
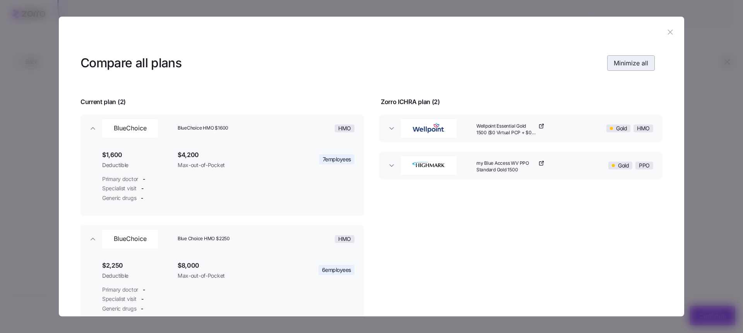
click at [614, 61] on span "Minimize all" at bounding box center [631, 62] width 34 height 9
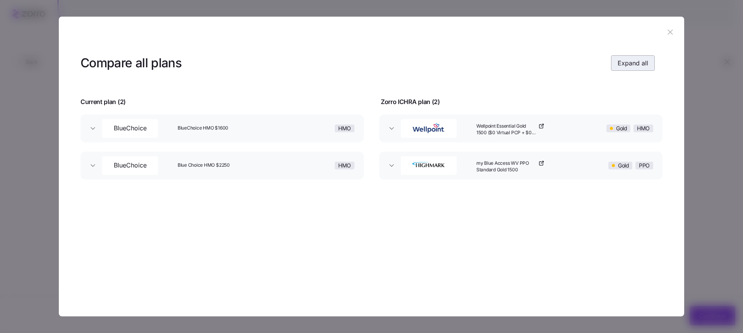
click at [618, 62] on button "Expand all" at bounding box center [633, 62] width 44 height 15
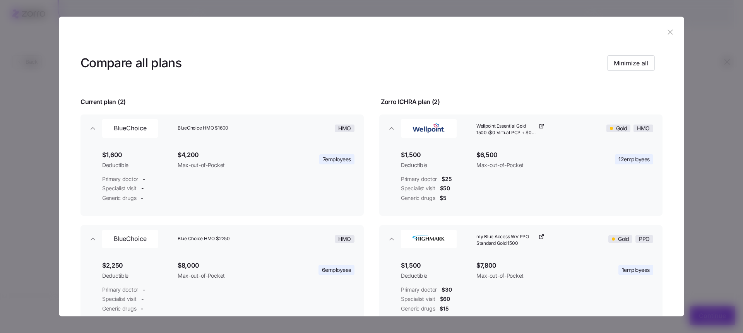
click at [664, 32] on button "button" at bounding box center [670, 32] width 12 height 12
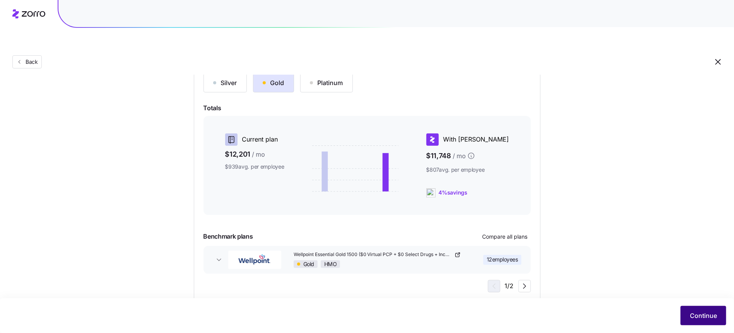
click at [698, 307] on button "Continue" at bounding box center [704, 315] width 46 height 19
